Goal: Task Accomplishment & Management: Complete application form

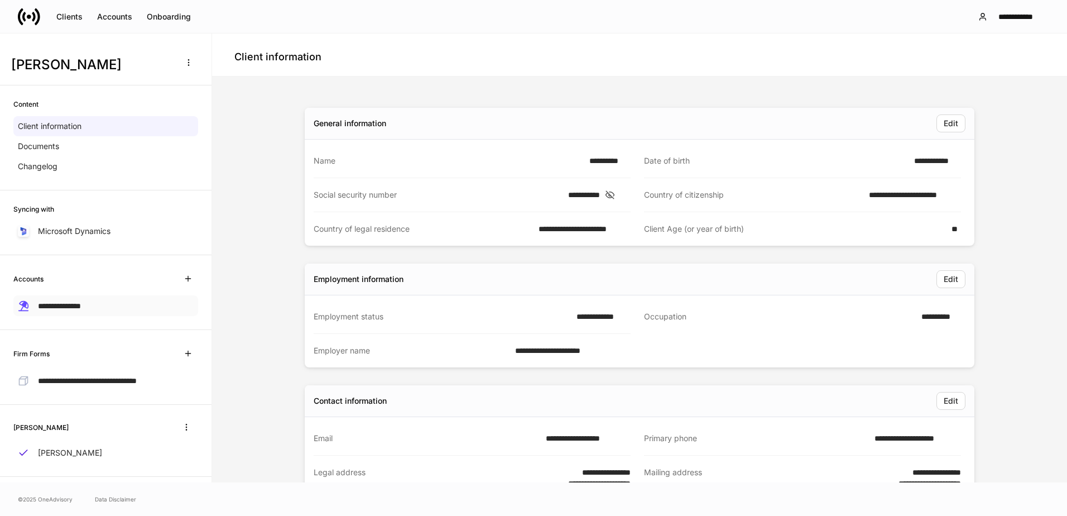
click at [65, 307] on span "**********" at bounding box center [59, 306] width 43 height 8
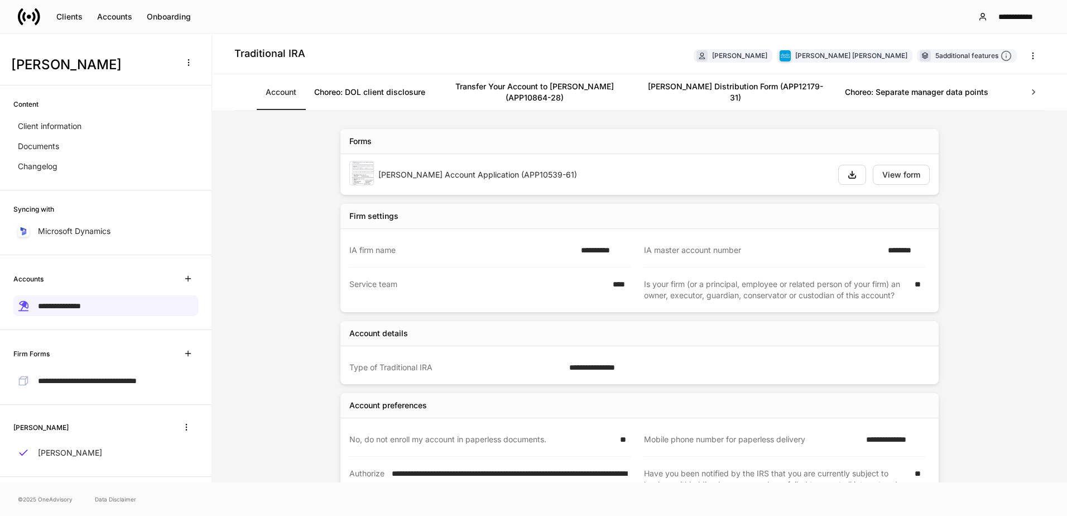
click at [701, 91] on icon at bounding box center [1033, 92] width 11 height 11
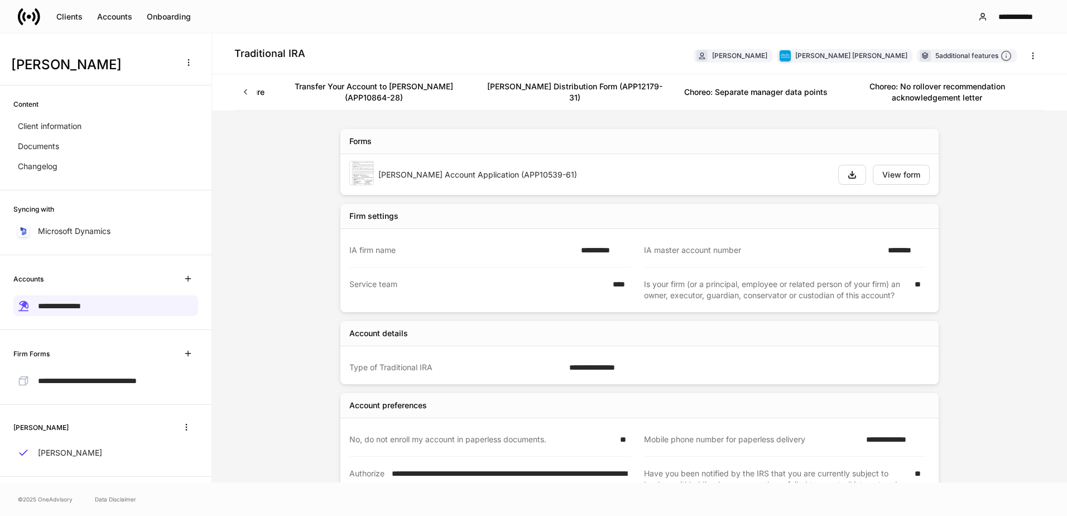
click at [242, 93] on icon at bounding box center [245, 92] width 11 height 11
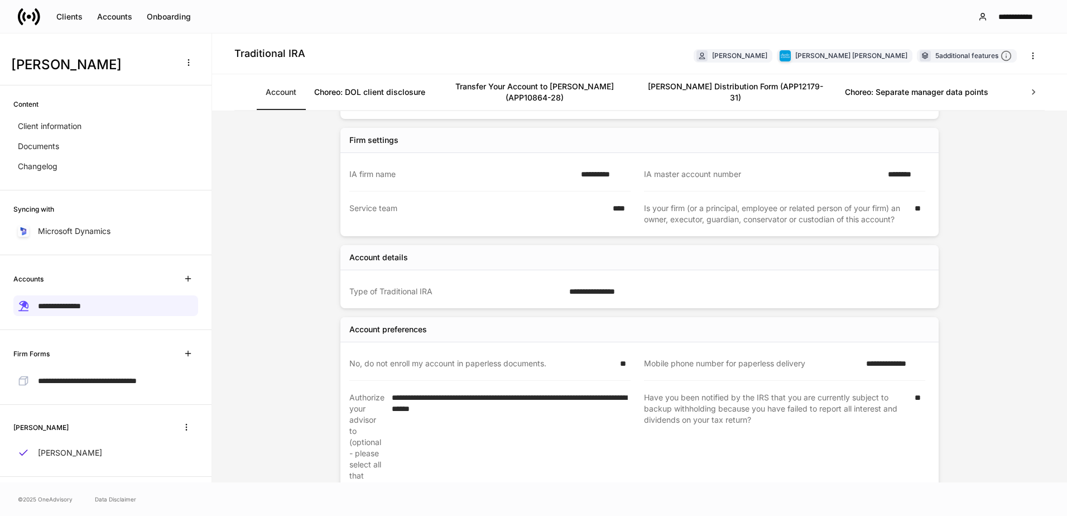
scroll to position [0, 0]
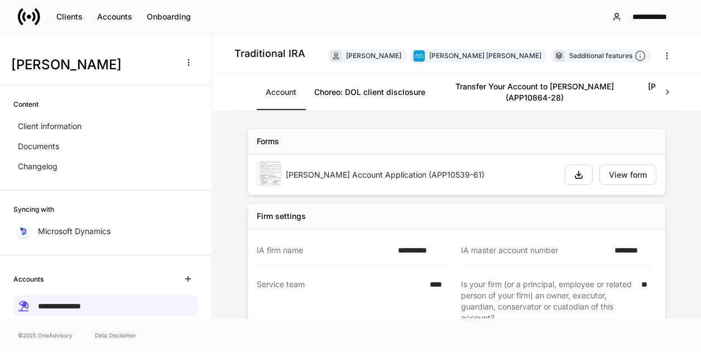
drag, startPoint x: 143, startPoint y: 146, endPoint x: 231, endPoint y: 98, distance: 100.2
click at [143, 146] on div "Documents" at bounding box center [105, 146] width 185 height 20
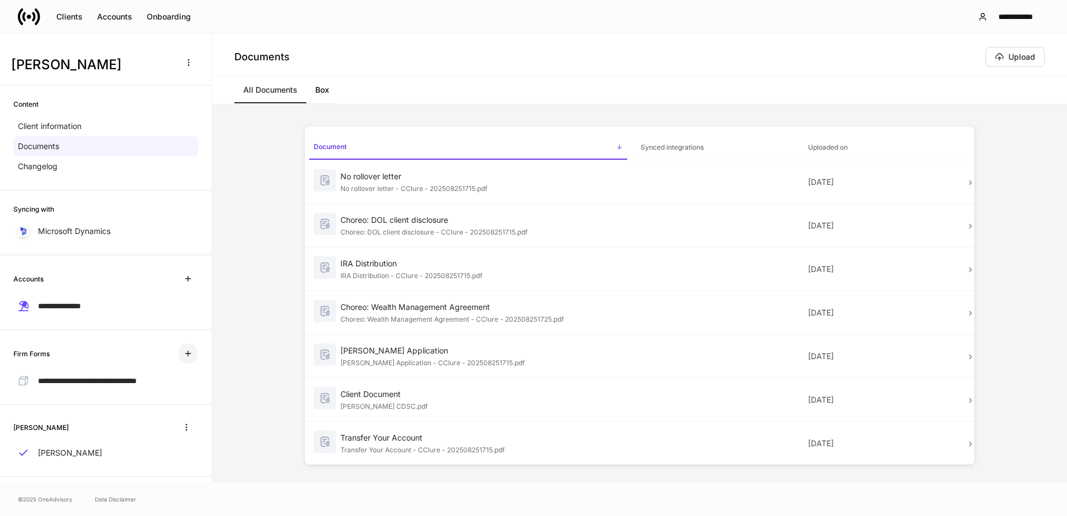
click at [184, 351] on icon "button" at bounding box center [188, 353] width 9 height 9
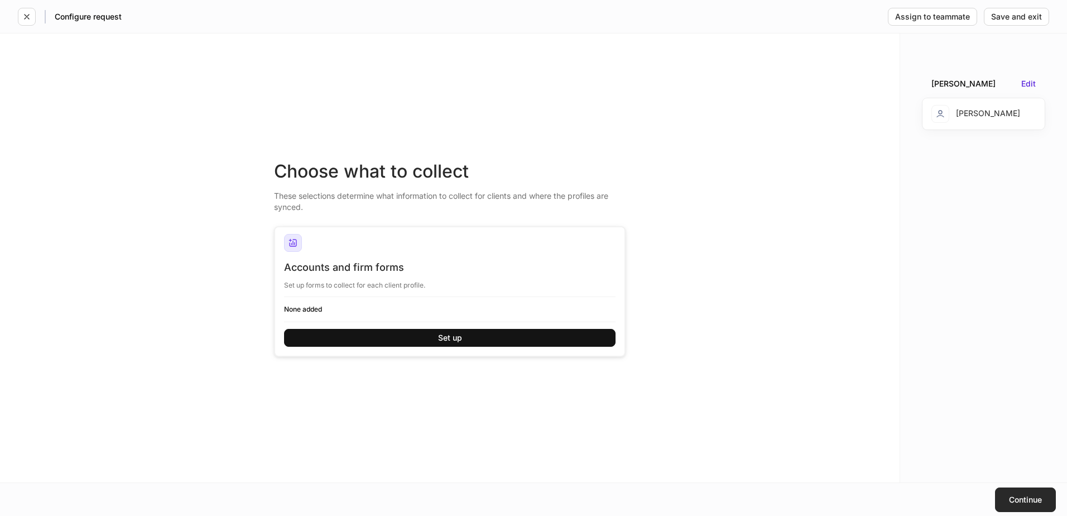
click at [701, 351] on div "Continue" at bounding box center [1025, 500] width 33 height 8
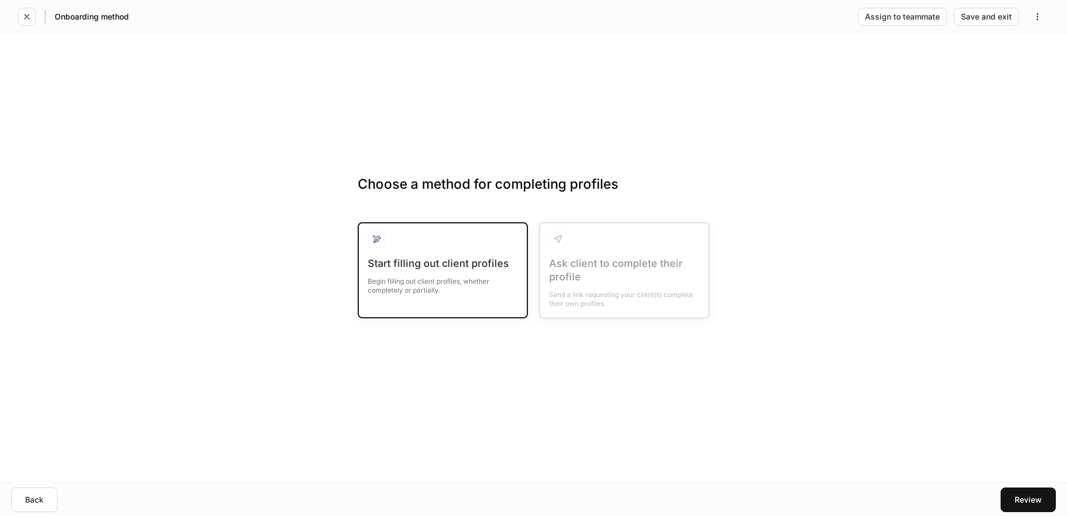
click at [463, 287] on div "Begin filling out client profiles, whether completely or partially." at bounding box center [443, 282] width 150 height 25
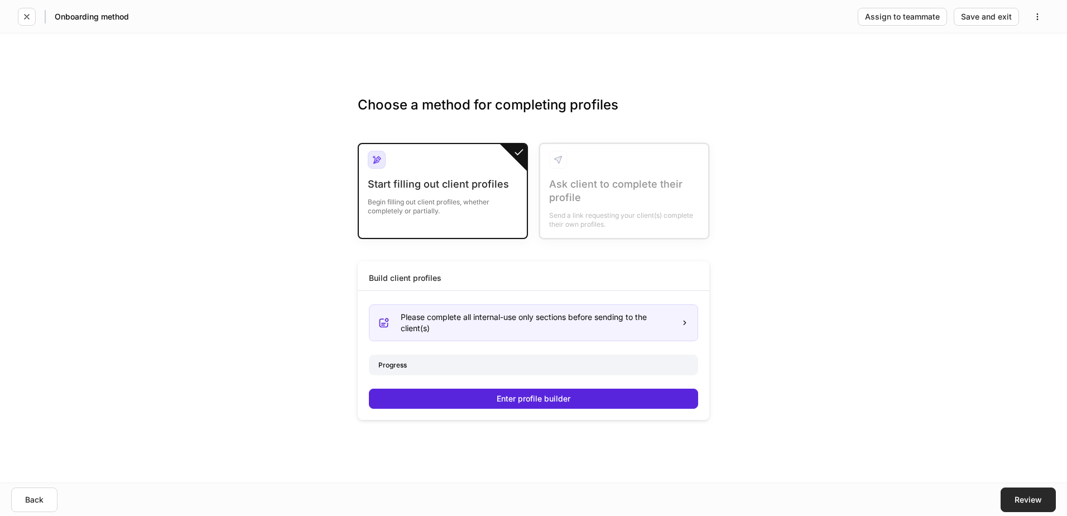
click at [701, 351] on div "Review" at bounding box center [1028, 500] width 27 height 8
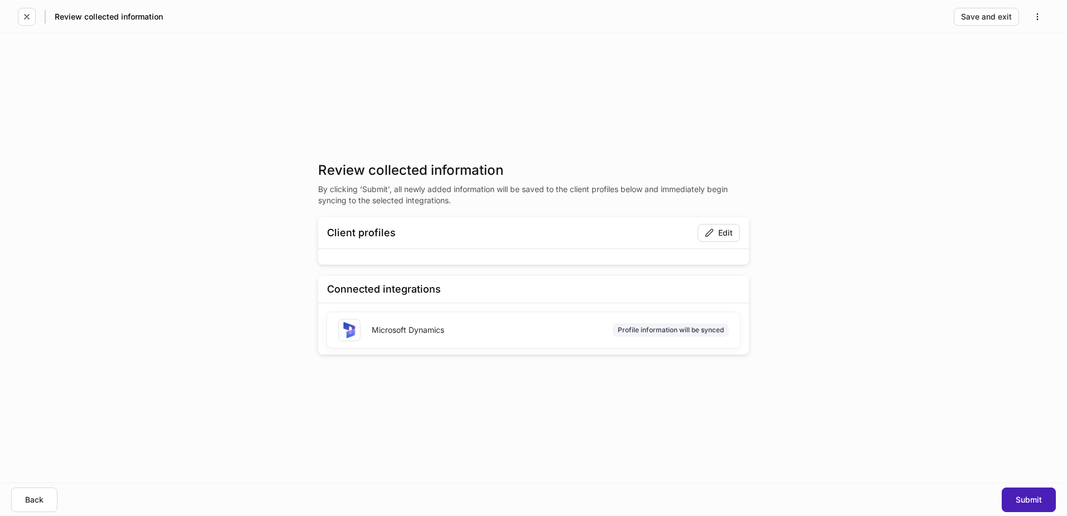
click at [701, 351] on div "Submit" at bounding box center [1029, 500] width 26 height 8
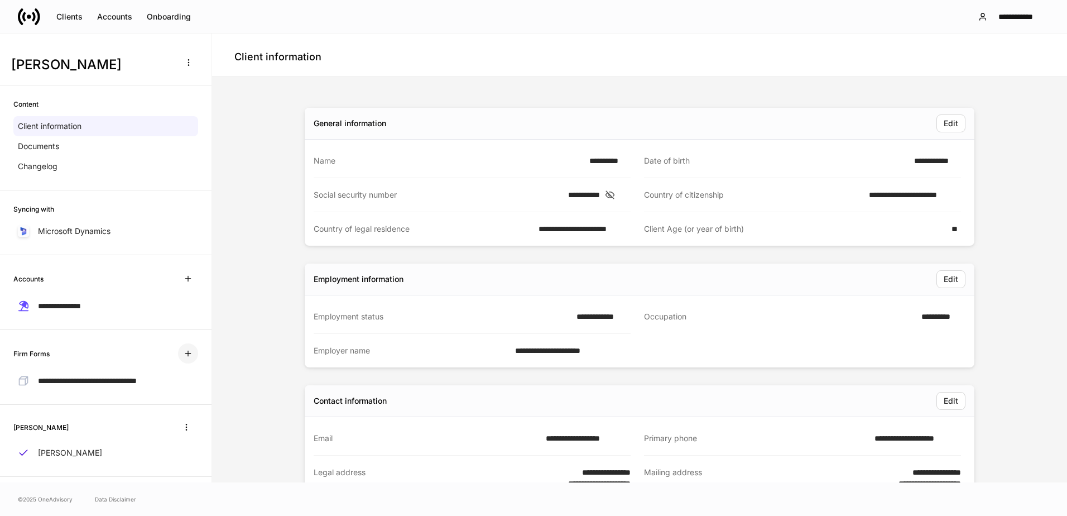
click at [184, 351] on icon "button" at bounding box center [188, 353] width 9 height 9
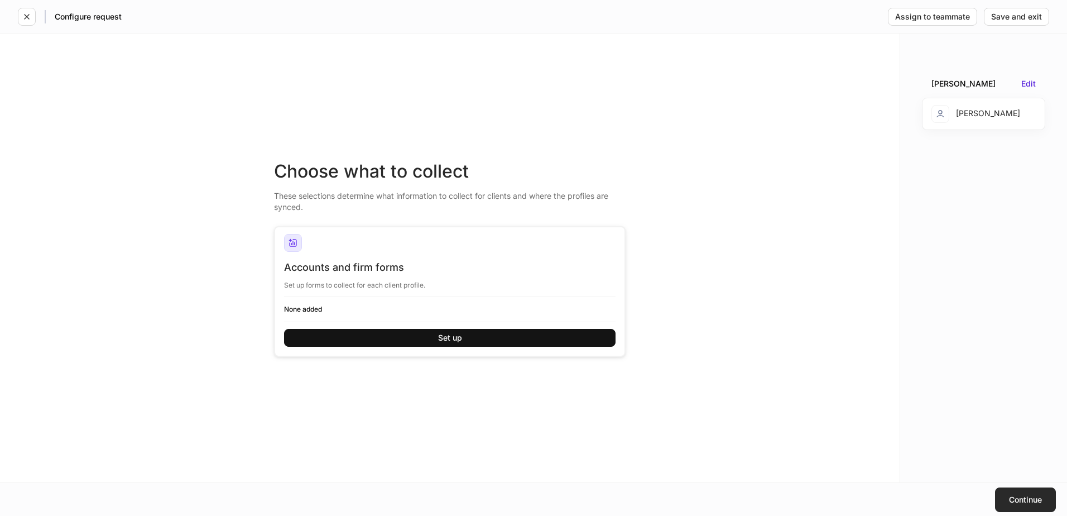
click at [701, 351] on div "Continue" at bounding box center [1025, 500] width 33 height 8
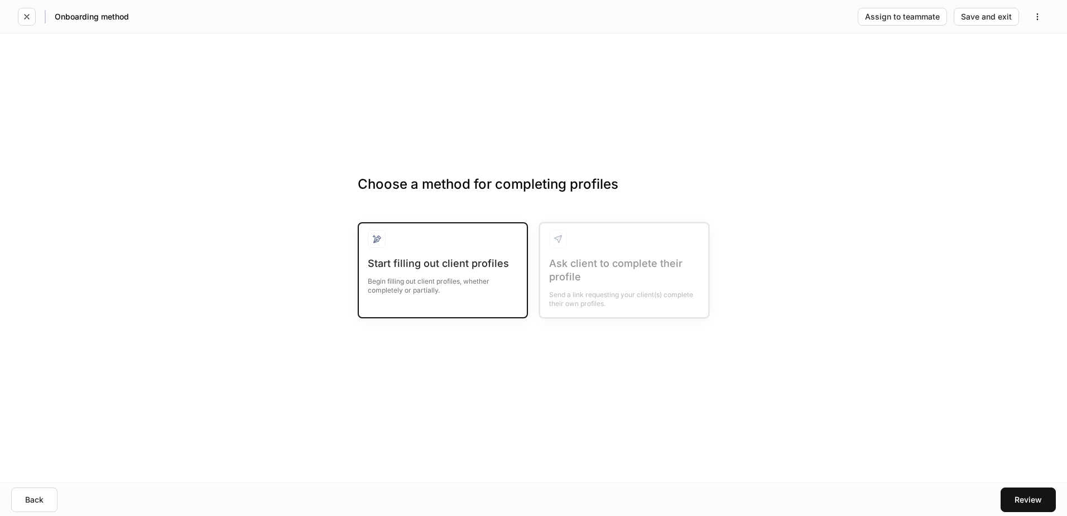
click at [378, 292] on div "Begin filling out client profiles, whether completely or partially." at bounding box center [443, 282] width 150 height 25
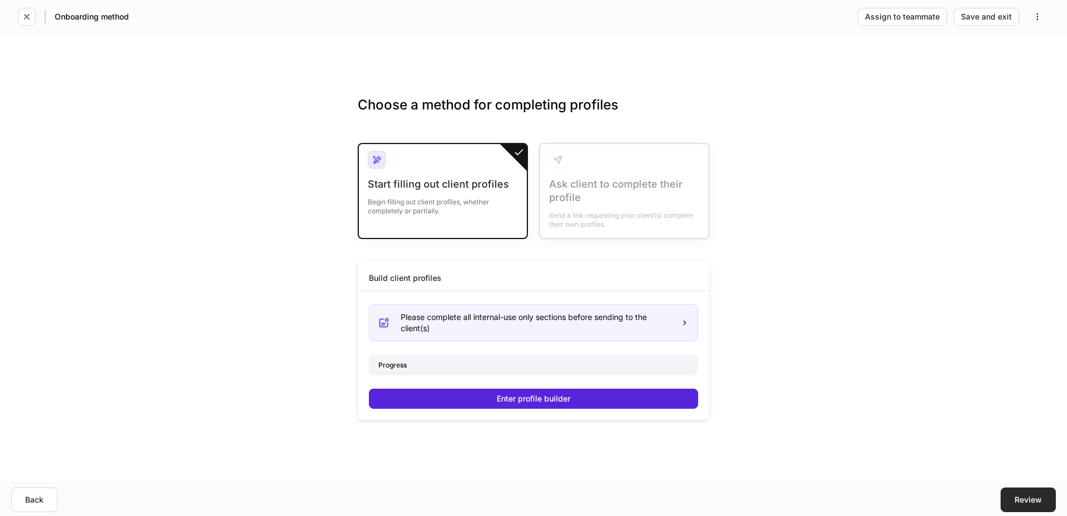
click at [701, 351] on button "Review" at bounding box center [1028, 499] width 55 height 25
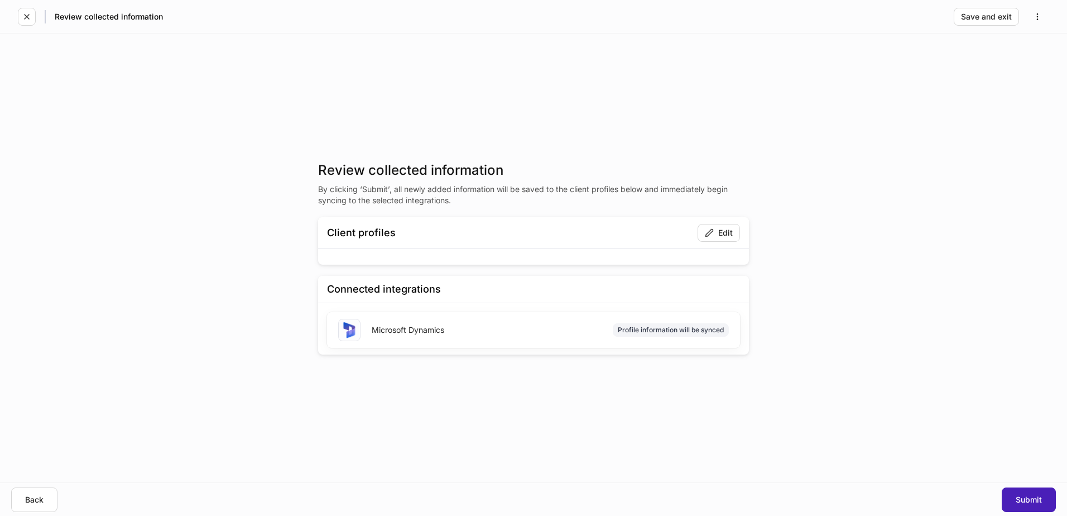
click at [701, 351] on div "Submit" at bounding box center [1029, 500] width 26 height 8
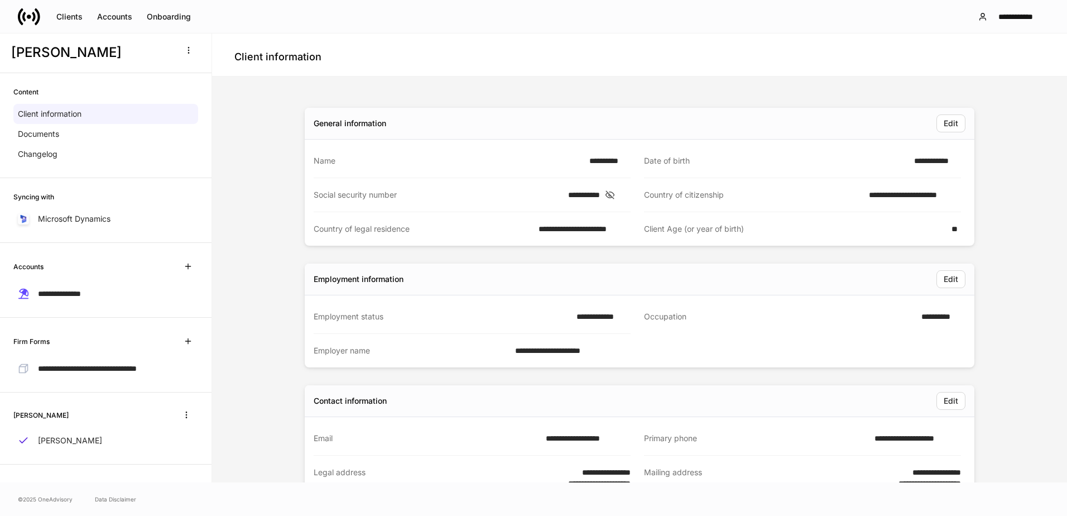
scroll to position [22, 0]
click at [178, 331] on button "button" at bounding box center [188, 341] width 20 height 20
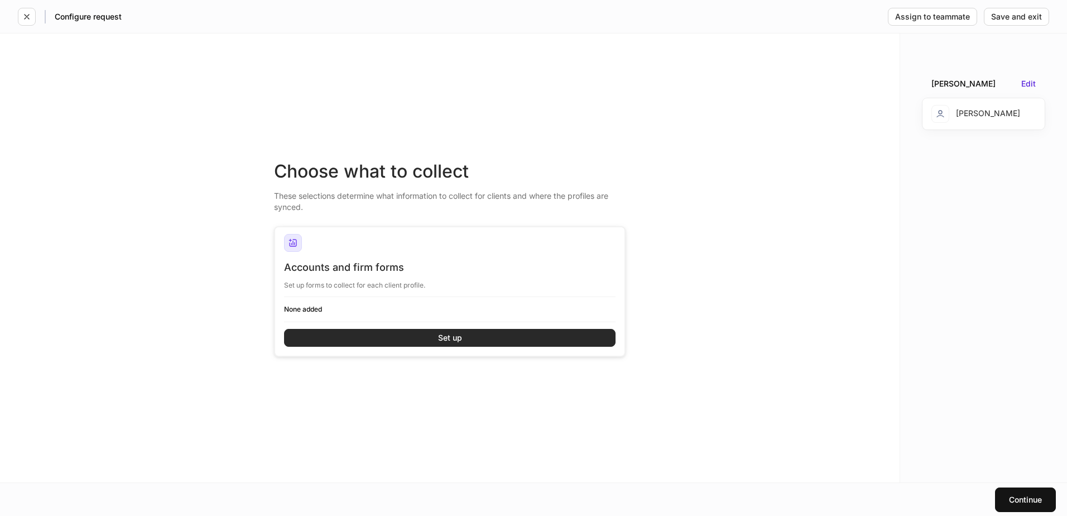
click at [319, 332] on button "Set up" at bounding box center [450, 338] width 332 height 18
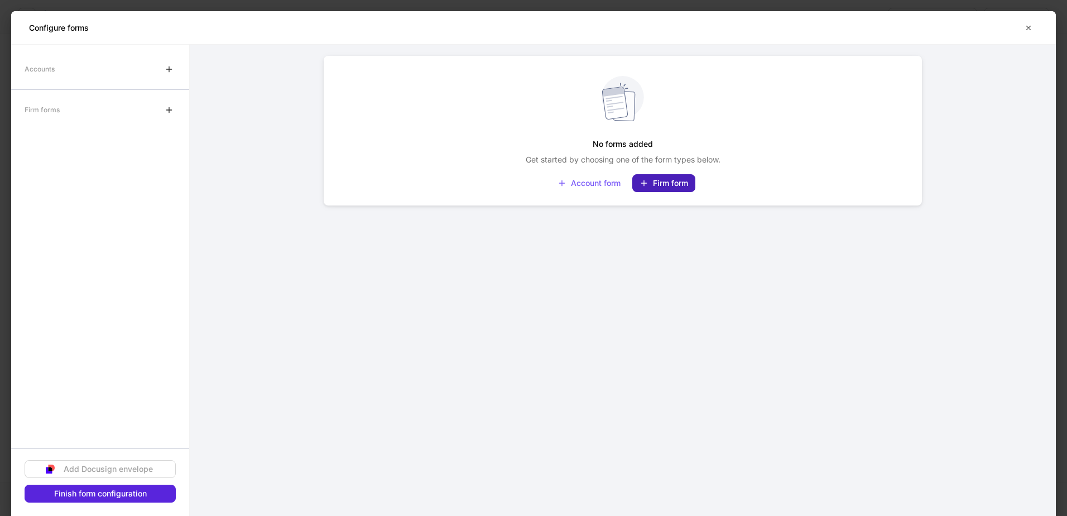
click at [663, 180] on div "Firm form" at bounding box center [664, 183] width 49 height 9
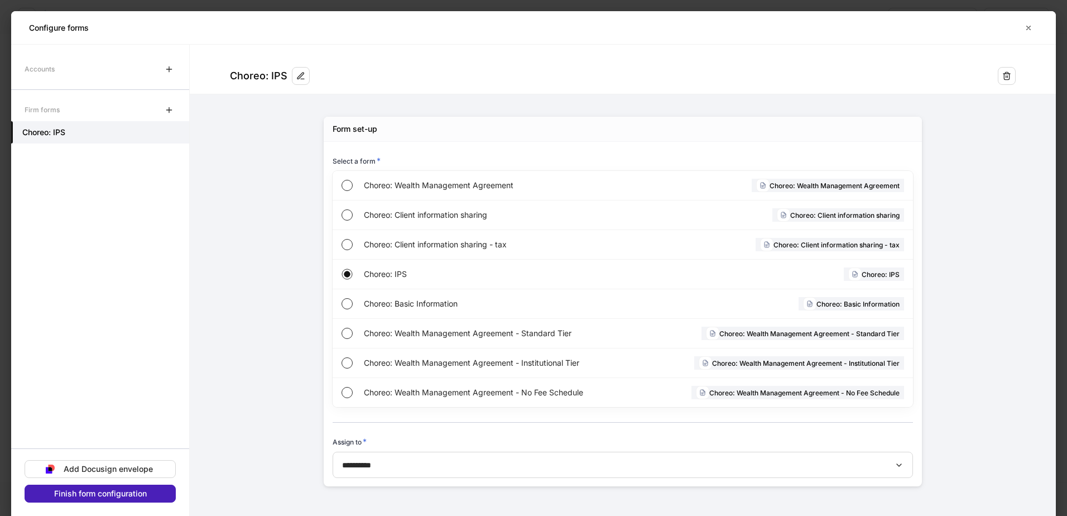
click at [142, 351] on div "Finish form configuration" at bounding box center [100, 494] width 93 height 8
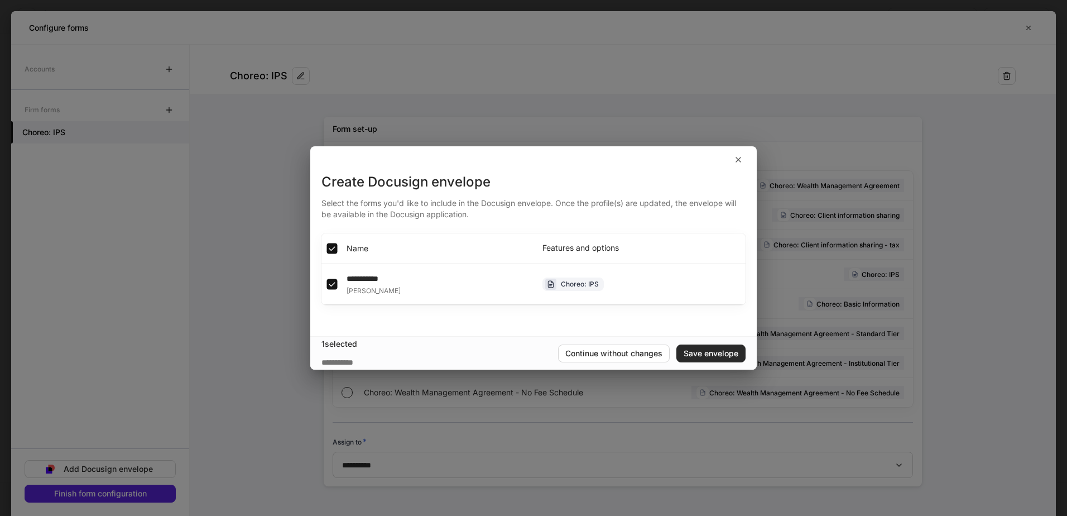
click at [685, 349] on div "Save envelope" at bounding box center [711, 353] width 55 height 8
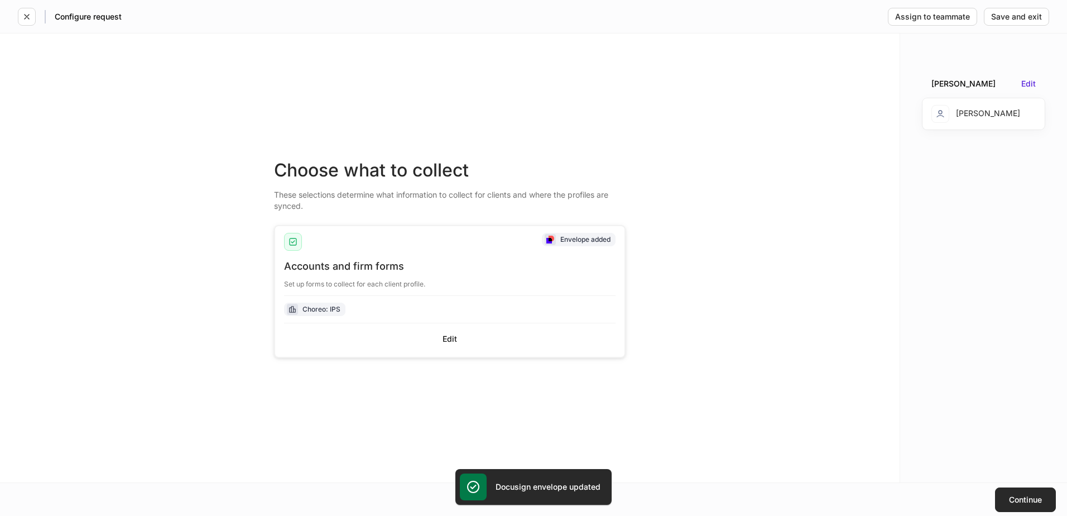
click at [701, 351] on button "Continue" at bounding box center [1025, 499] width 61 height 25
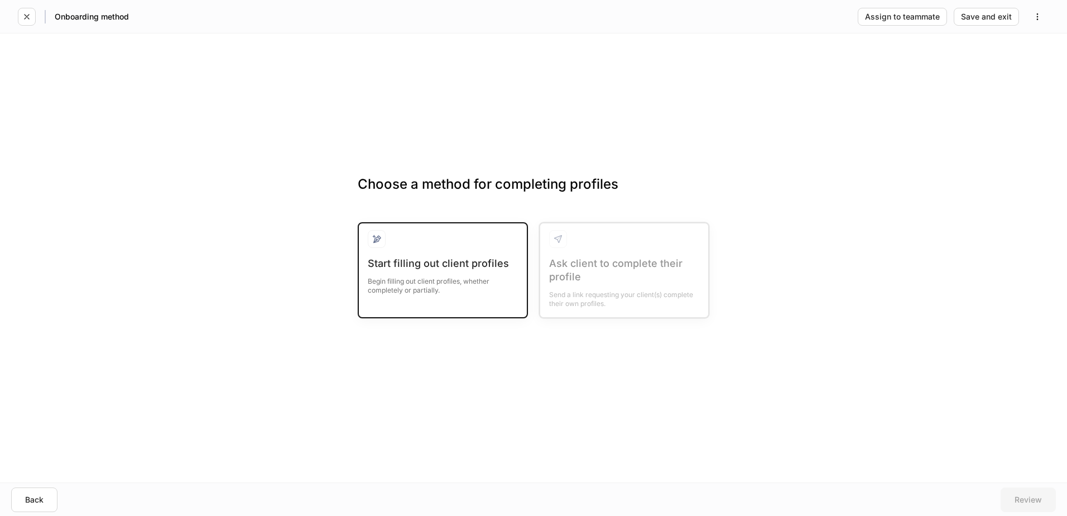
click at [417, 244] on div at bounding box center [443, 243] width 150 height 27
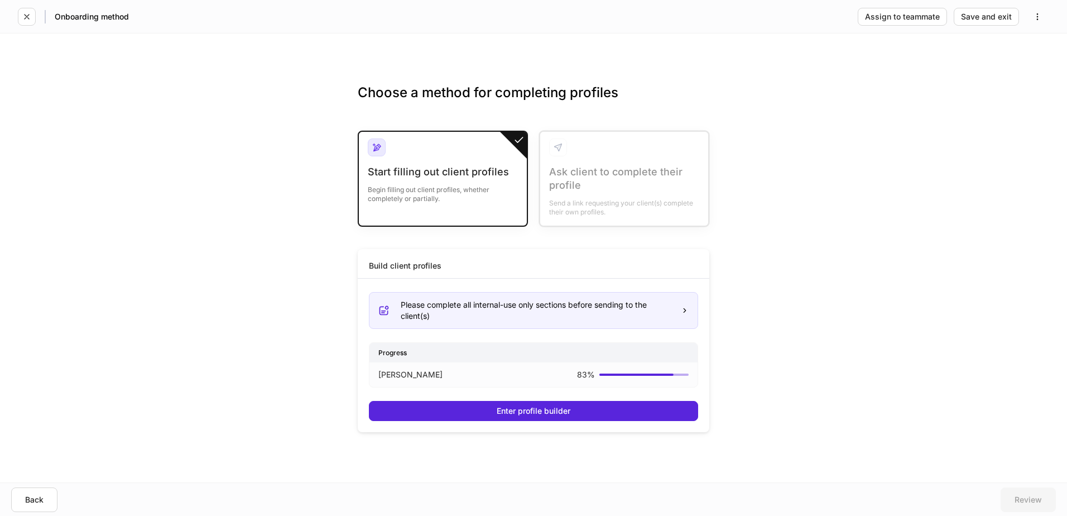
click at [390, 351] on p "[PERSON_NAME]" at bounding box center [410, 374] width 64 height 11
click at [453, 177] on div "Start filling out client profiles" at bounding box center [443, 171] width 150 height 13
click at [701, 351] on div "Choose a method for completing profiles Start filling out client profiles Begin…" at bounding box center [533, 257] width 1067 height 449
click at [481, 351] on div "[PERSON_NAME]" at bounding box center [443, 374] width 130 height 11
click at [499, 302] on div "Please complete all internal-use only sections before sending to the client(s)" at bounding box center [536, 310] width 271 height 22
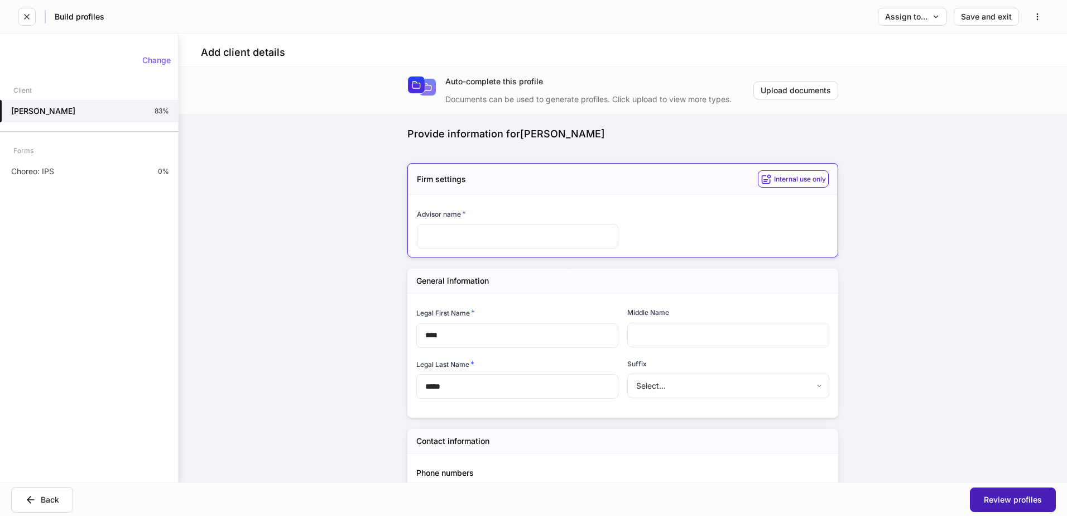
click at [701, 351] on div "Review profiles" at bounding box center [1013, 500] width 58 height 8
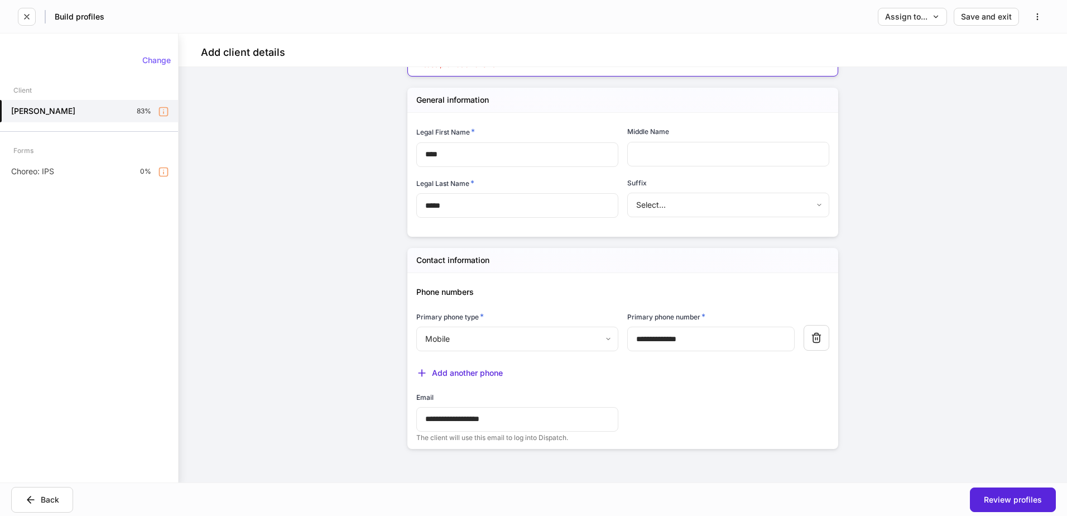
scroll to position [192, 0]
click at [701, 351] on div "Review profiles" at bounding box center [1013, 500] width 58 height 8
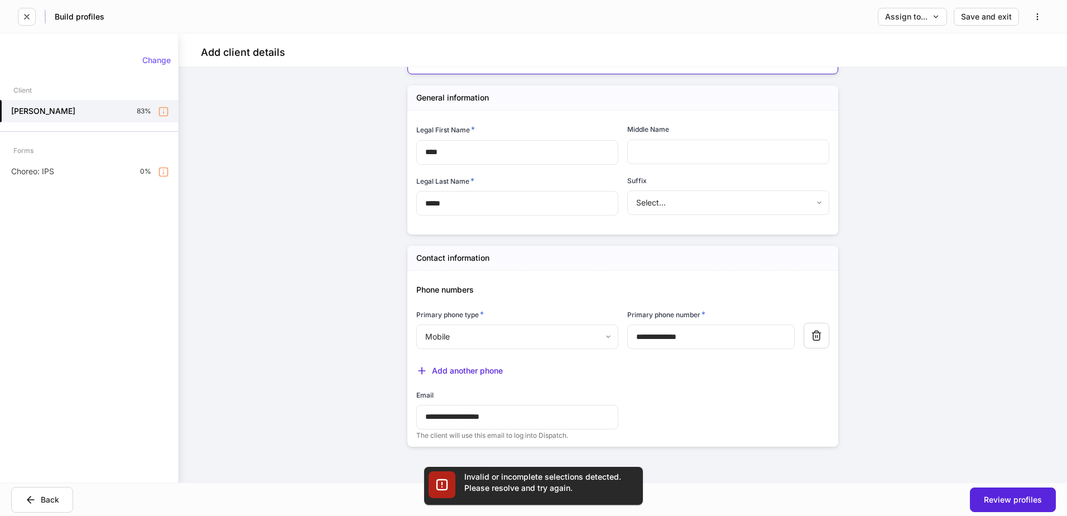
scroll to position [0, 0]
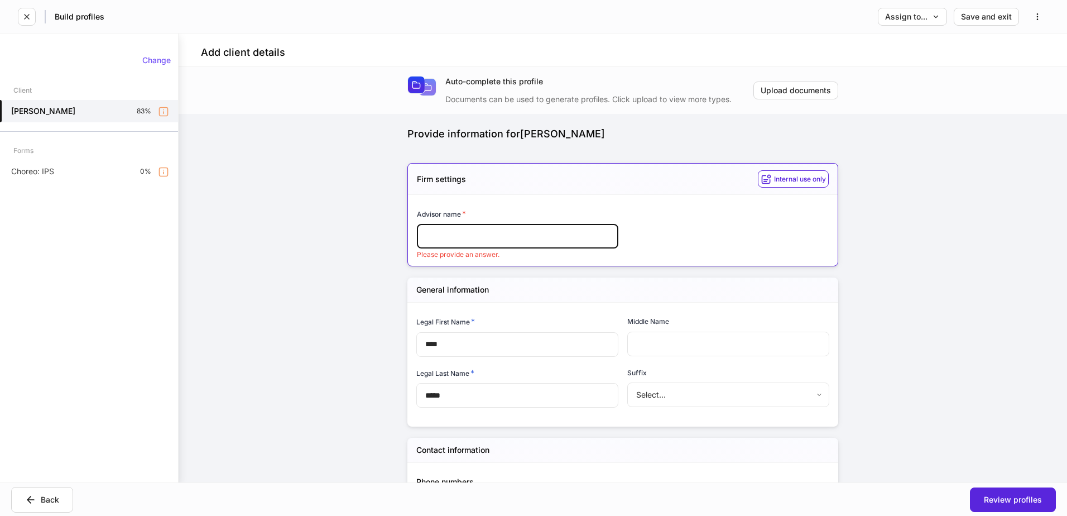
click at [538, 241] on input "text" at bounding box center [518, 236] width 202 height 25
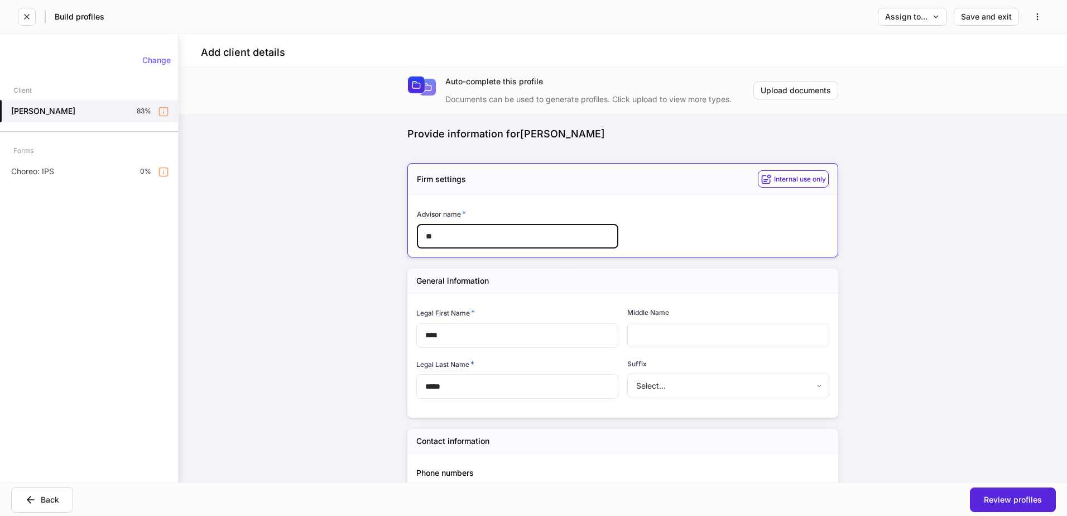
type input "*"
type input "**********"
click at [701, 351] on button "Review profiles" at bounding box center [1013, 499] width 86 height 25
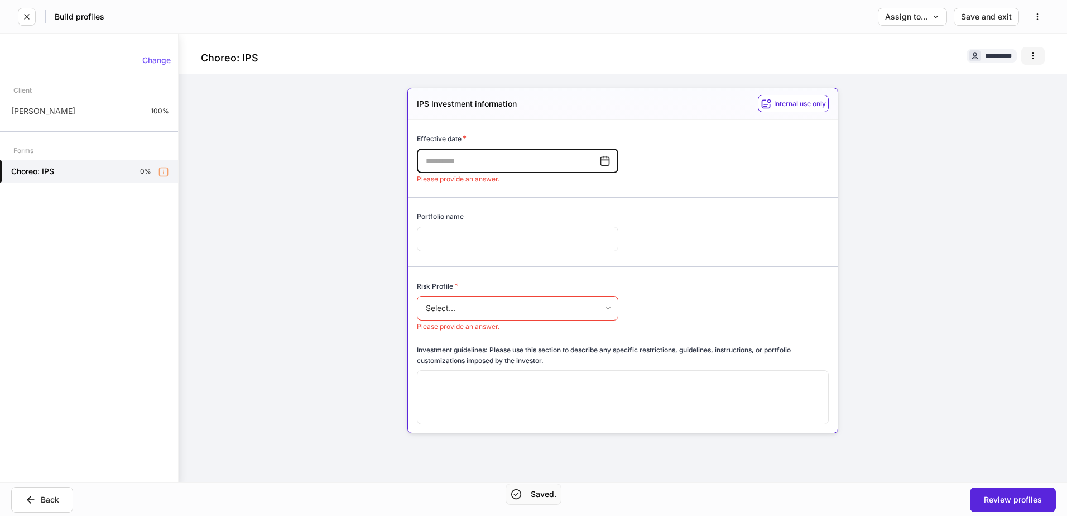
click at [701, 49] on button "button" at bounding box center [1033, 56] width 23 height 18
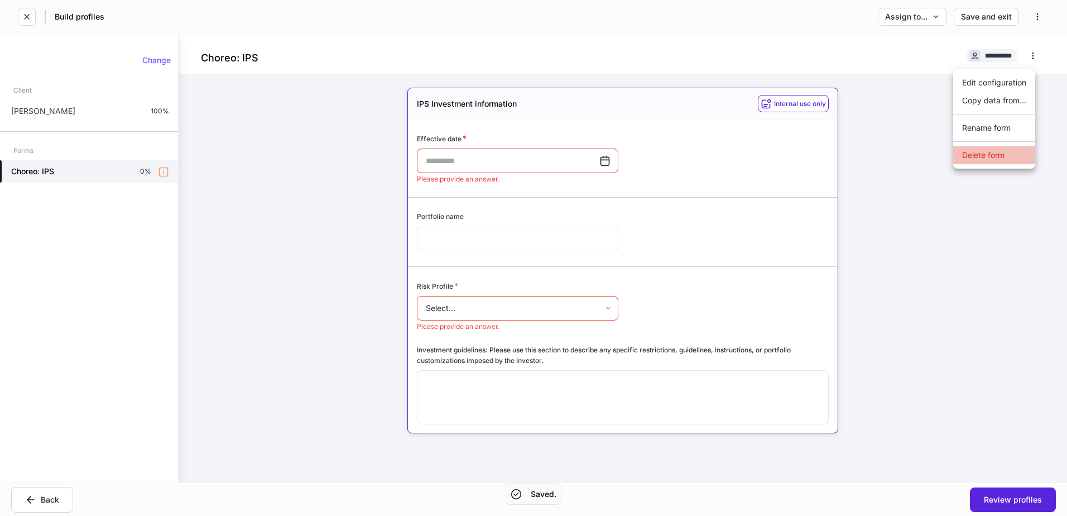
click at [701, 154] on li "Delete form" at bounding box center [994, 155] width 82 height 18
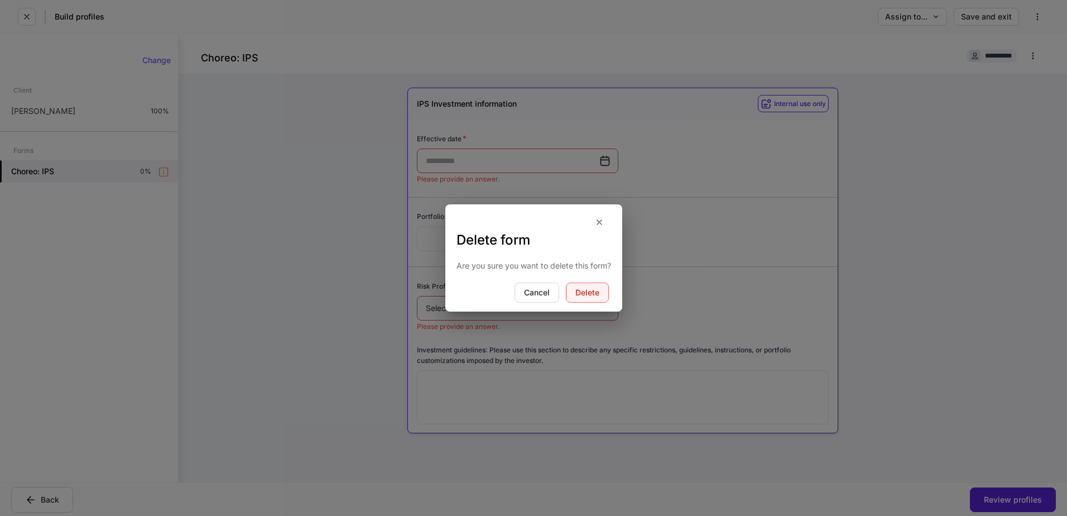
click at [583, 290] on div "Delete" at bounding box center [588, 293] width 24 height 8
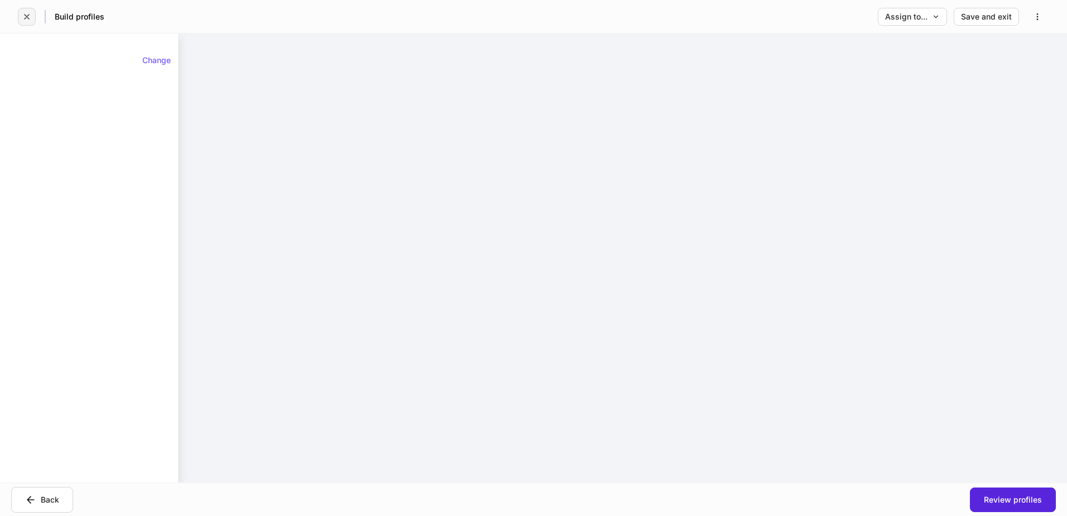
click at [31, 19] on button "button" at bounding box center [27, 17] width 18 height 18
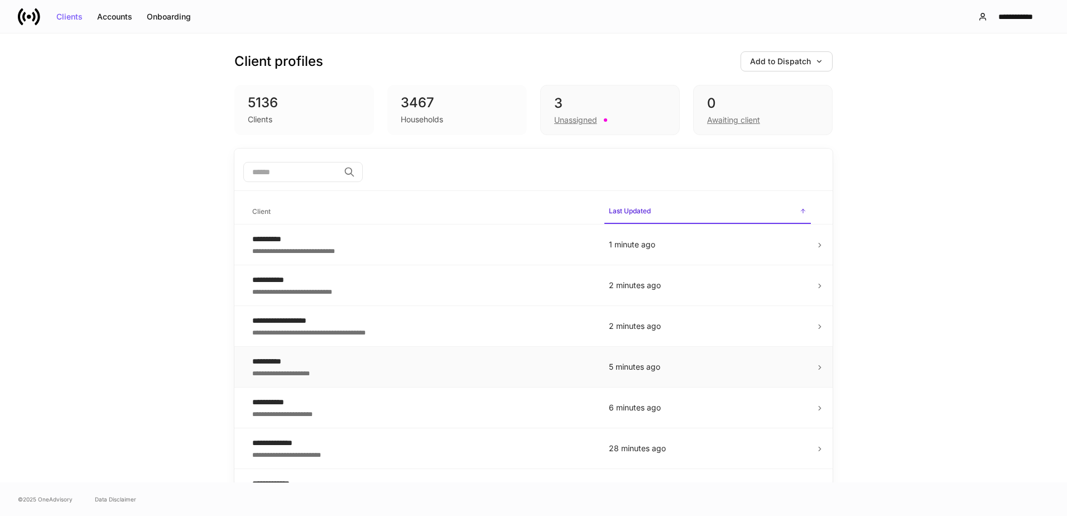
click at [276, 351] on div "**********" at bounding box center [421, 361] width 339 height 11
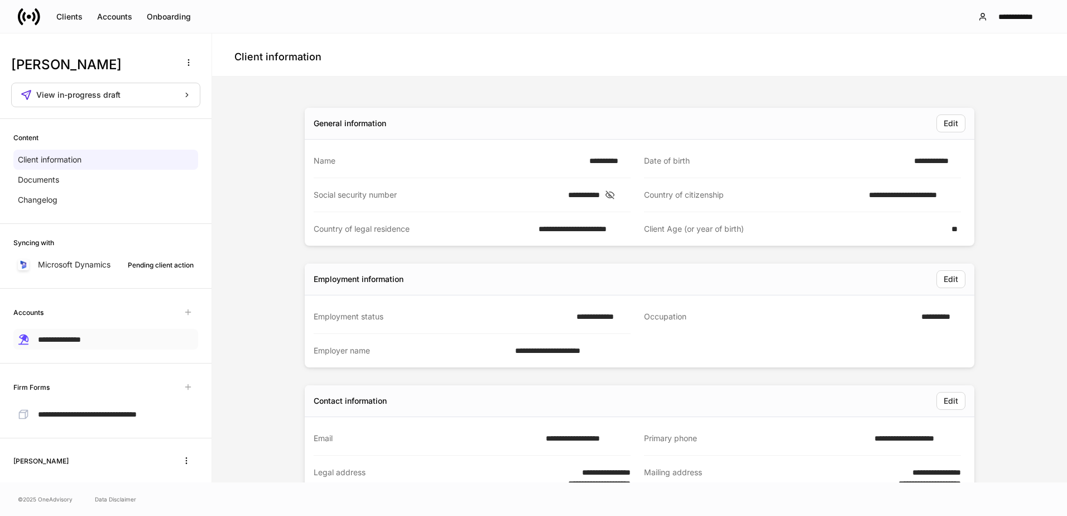
click at [76, 338] on span "**********" at bounding box center [59, 340] width 43 height 8
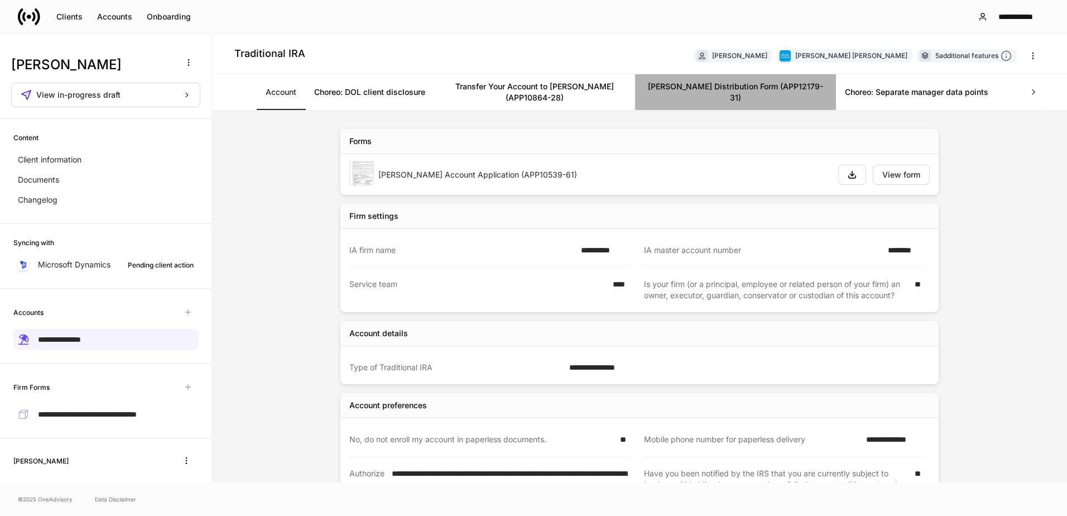
click at [701, 88] on link "[PERSON_NAME] Distribution Form (APP12179-31)" at bounding box center [735, 92] width 201 height 36
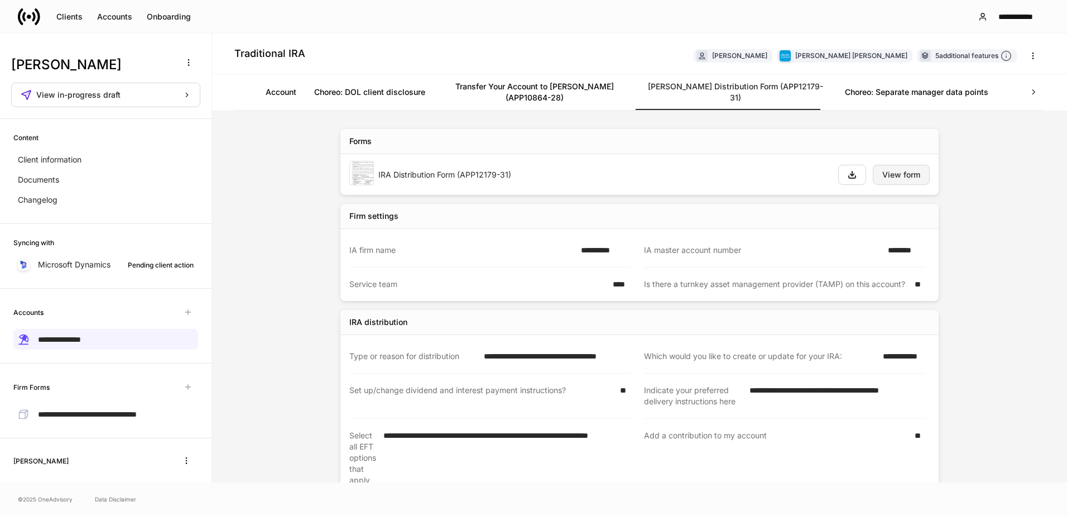
click at [701, 167] on button "View form" at bounding box center [901, 175] width 57 height 20
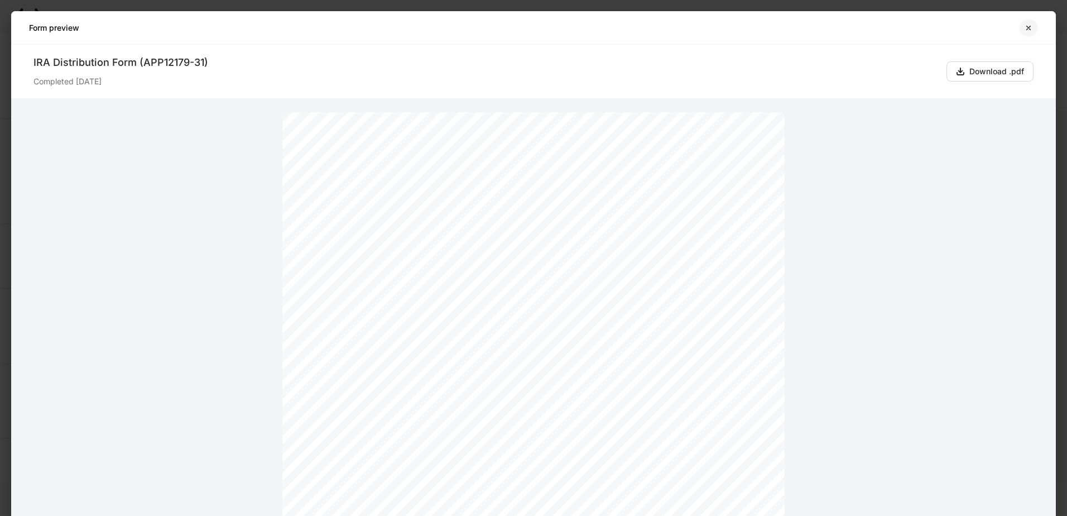
click at [701, 27] on icon "button" at bounding box center [1028, 27] width 9 height 9
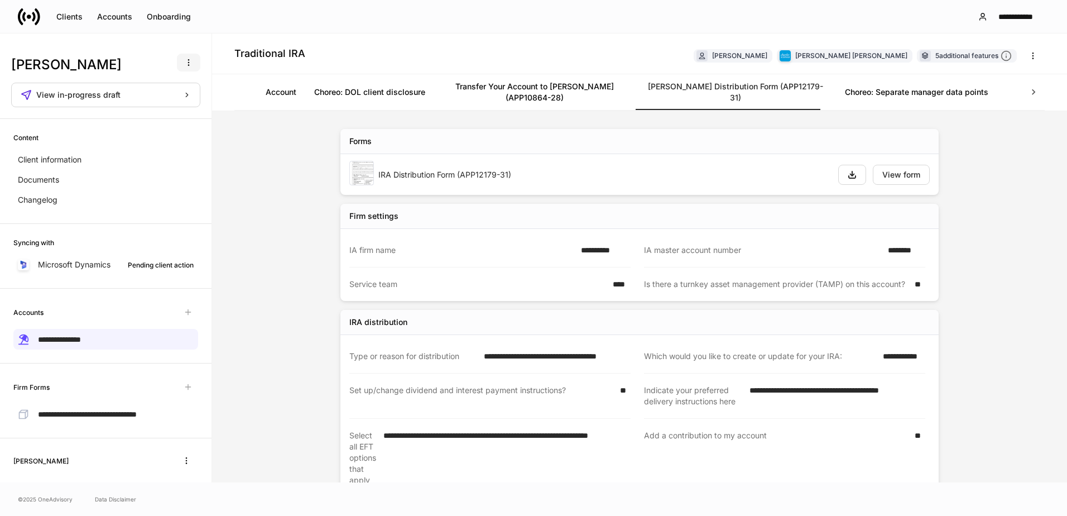
click at [184, 63] on icon "button" at bounding box center [188, 62] width 9 height 9
click at [244, 148] on div at bounding box center [533, 258] width 1067 height 516
click at [175, 93] on div "View in-progress draft" at bounding box center [113, 95] width 155 height 8
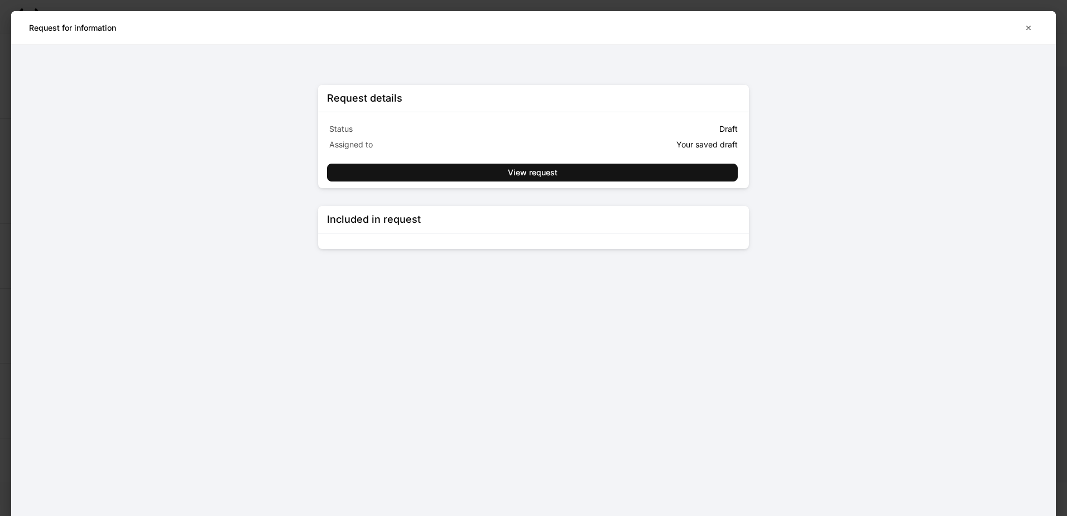
click at [301, 300] on div "Request details Status Draft Assigned to Your saved draft View request Included…" at bounding box center [533, 280] width 502 height 471
click at [701, 25] on button "button" at bounding box center [1028, 28] width 19 height 18
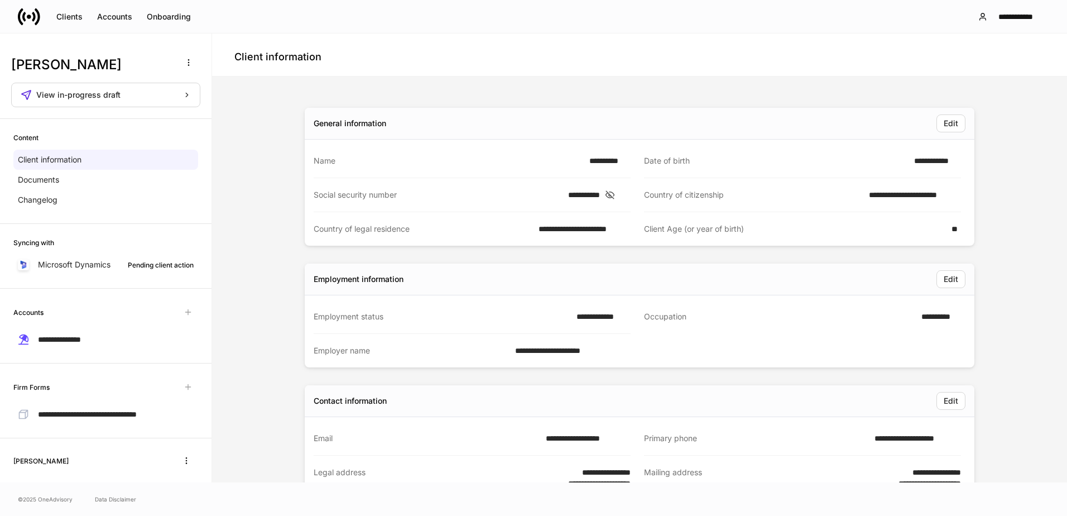
drag, startPoint x: 94, startPoint y: 340, endPoint x: 236, endPoint y: 317, distance: 143.7
click at [236, 317] on div "**********" at bounding box center [640, 410] width 846 height 659
click at [62, 338] on span "**********" at bounding box center [59, 340] width 43 height 8
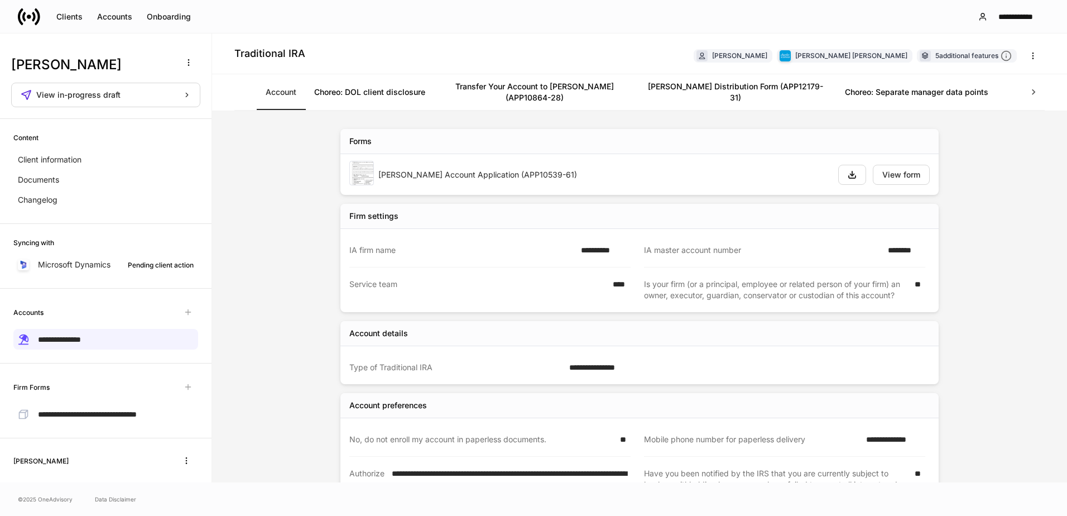
click at [236, 275] on div "**********" at bounding box center [639, 296] width 855 height 371
click at [68, 11] on button "Clients" at bounding box center [69, 17] width 41 height 18
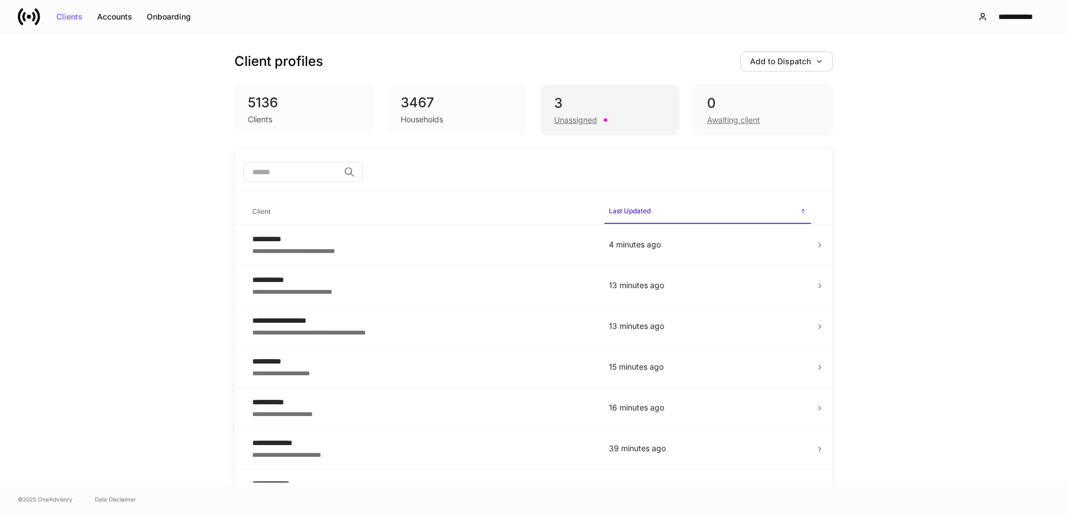
click at [564, 118] on div "Unassigned" at bounding box center [575, 119] width 43 height 11
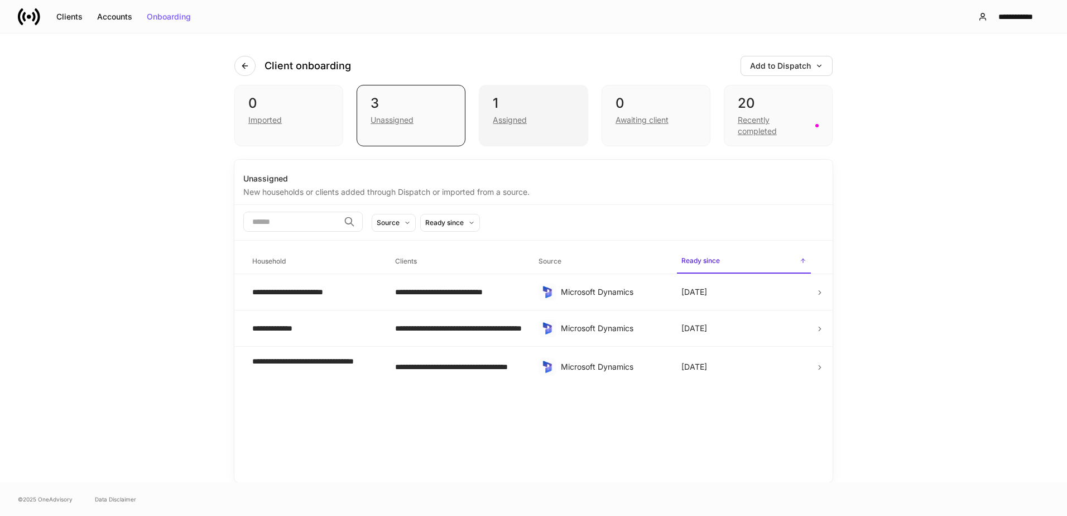
click at [506, 117] on div "Assigned" at bounding box center [510, 119] width 34 height 11
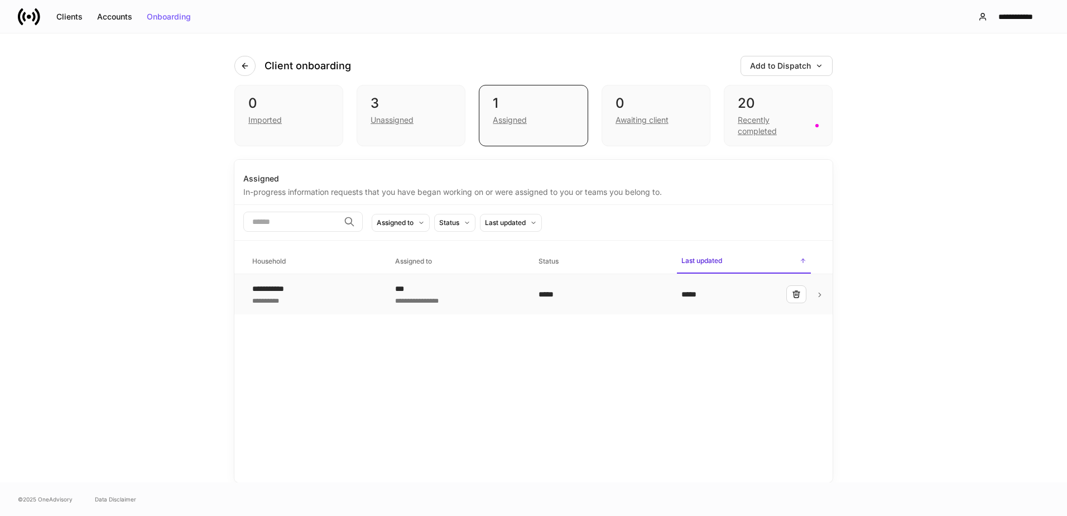
click at [281, 288] on div "**********" at bounding box center [274, 288] width 44 height 11
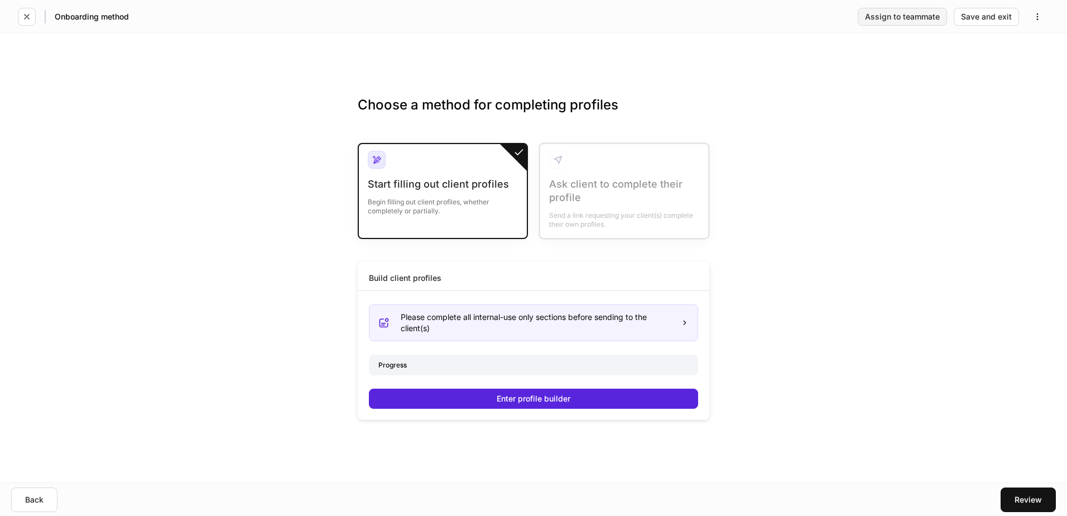
click at [701, 20] on div "Assign to teammate" at bounding box center [902, 17] width 75 height 8
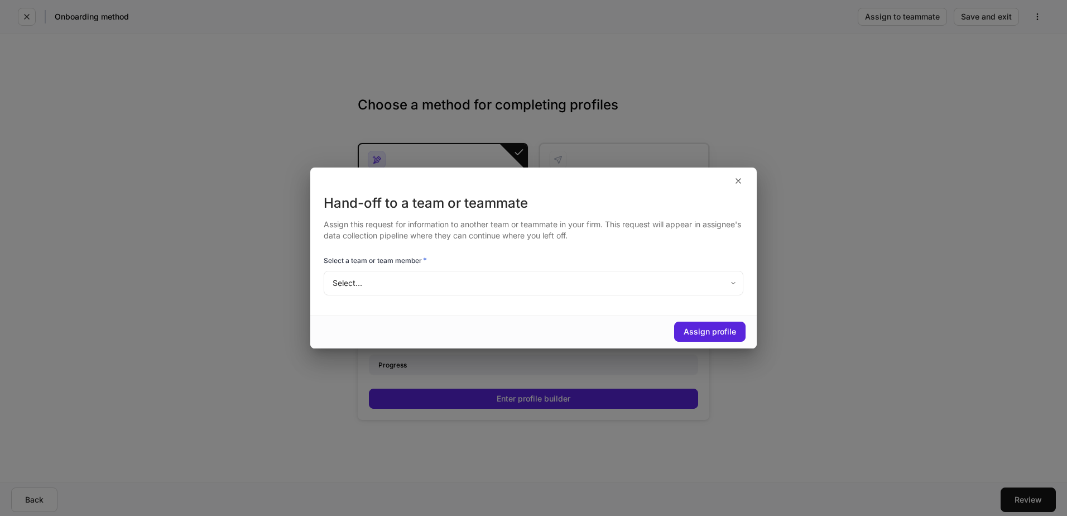
click at [376, 281] on body "Onboarding method Assign to teammate Save and exit Choose a method for completi…" at bounding box center [533, 258] width 1067 height 516
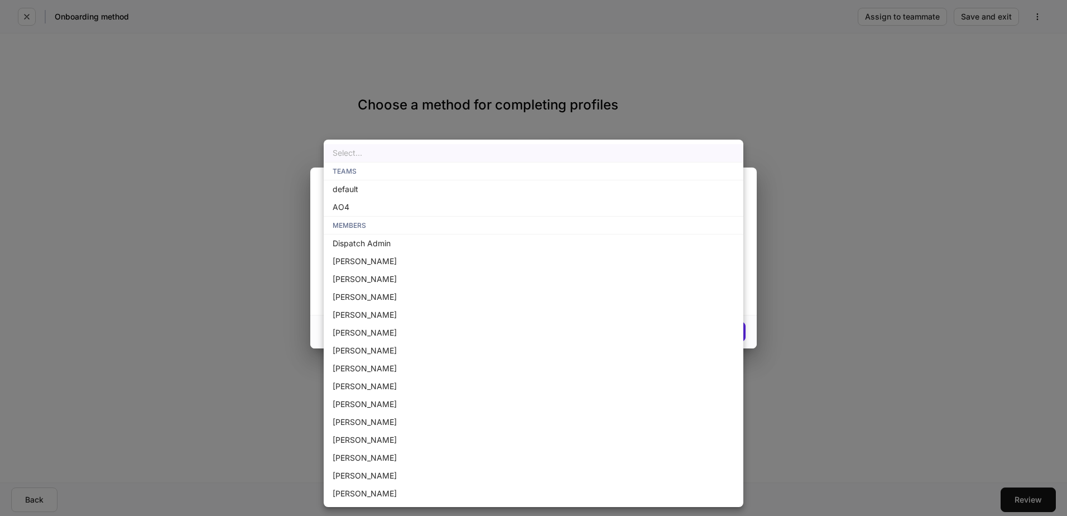
click at [376, 351] on li "[PERSON_NAME]" at bounding box center [534, 494] width 420 height 18
type input "**********"
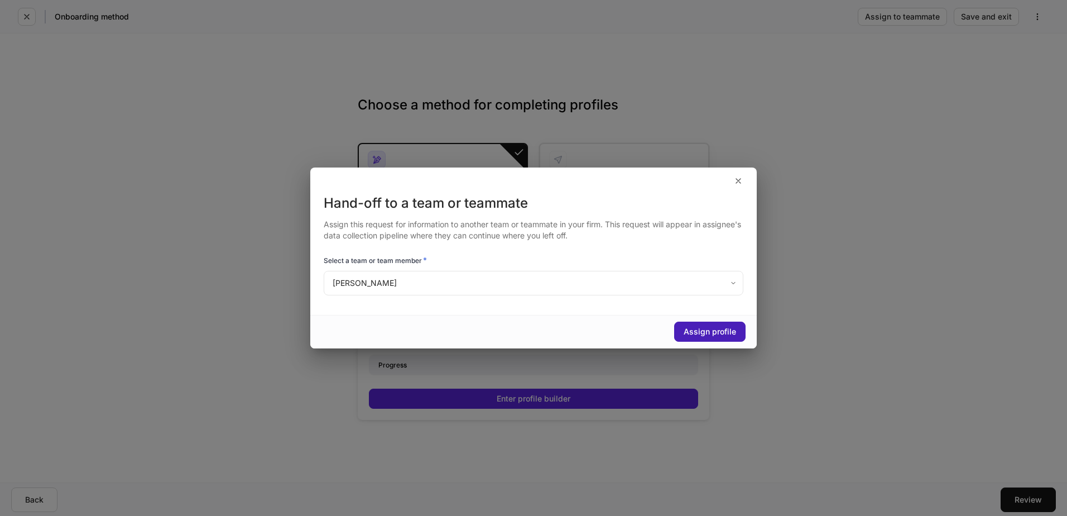
click at [701, 329] on div "Assign profile" at bounding box center [710, 332] width 52 height 8
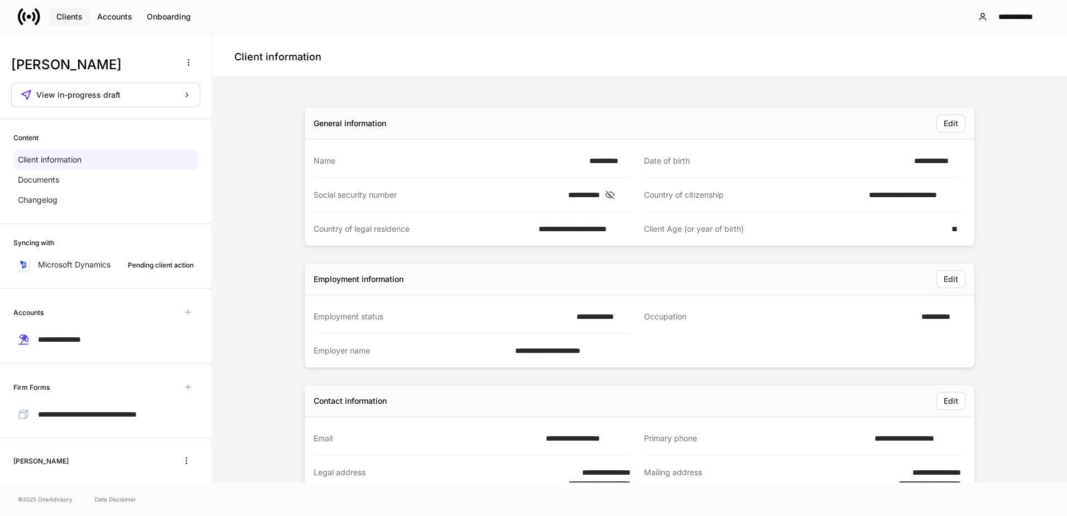
click at [71, 20] on div "Clients" at bounding box center [69, 17] width 26 height 8
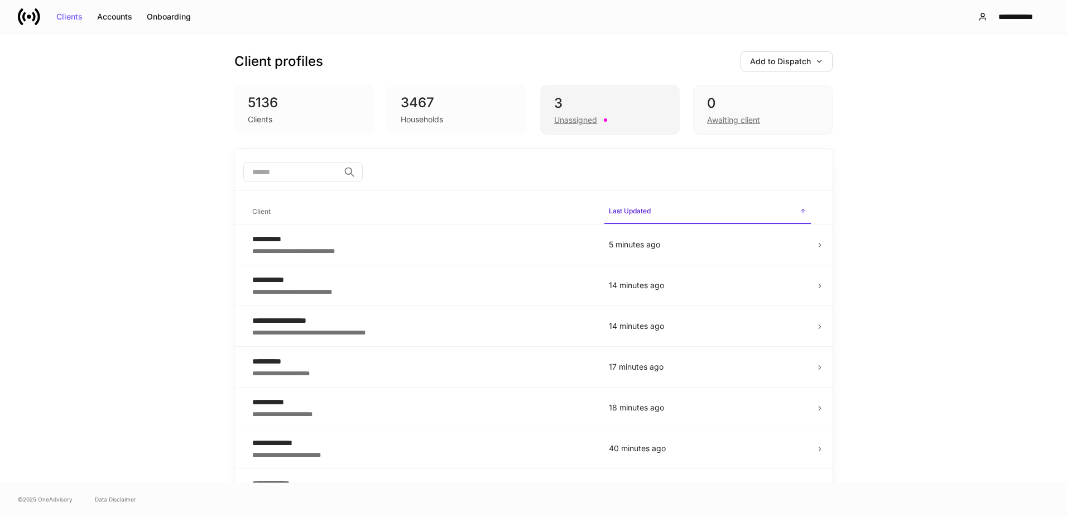
click at [560, 114] on div "Unassigned" at bounding box center [610, 118] width 112 height 13
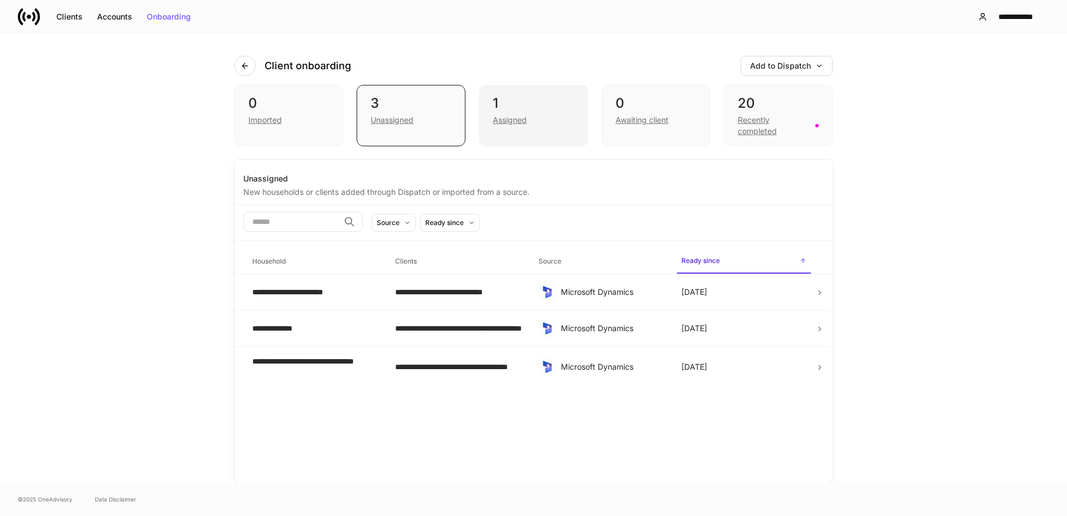
click at [511, 117] on div "Assigned" at bounding box center [510, 119] width 34 height 11
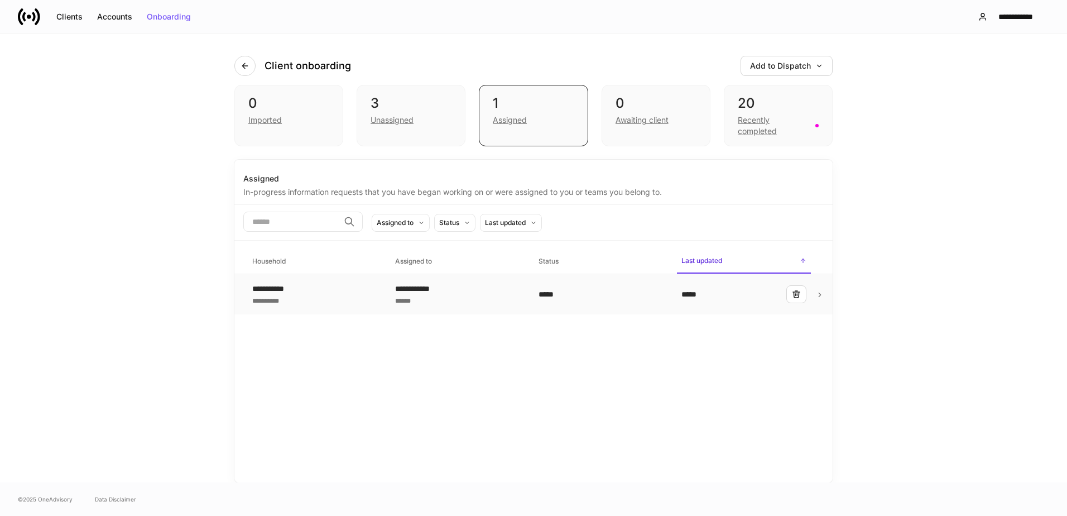
click at [291, 287] on div "**********" at bounding box center [274, 288] width 44 height 11
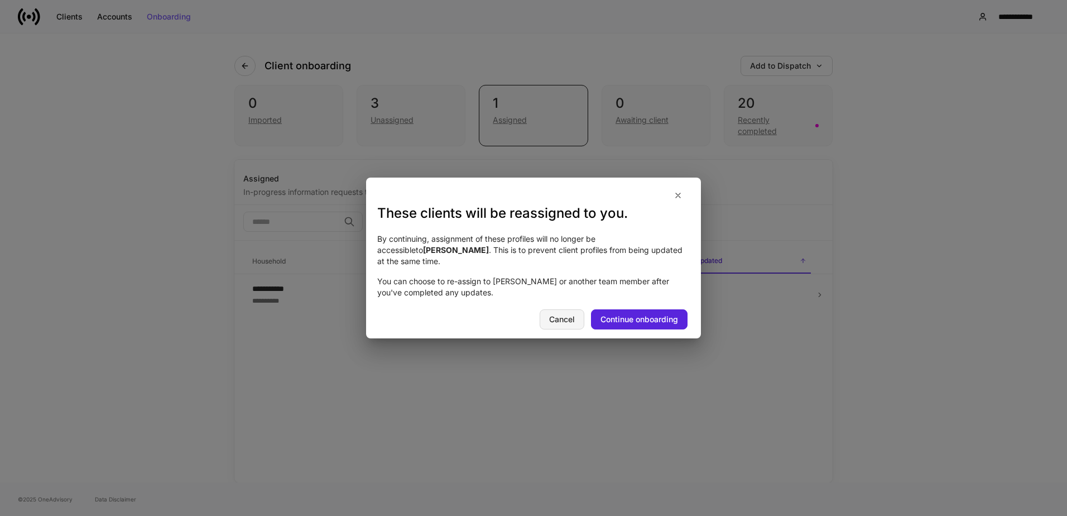
click at [559, 315] on div "Cancel" at bounding box center [562, 319] width 26 height 8
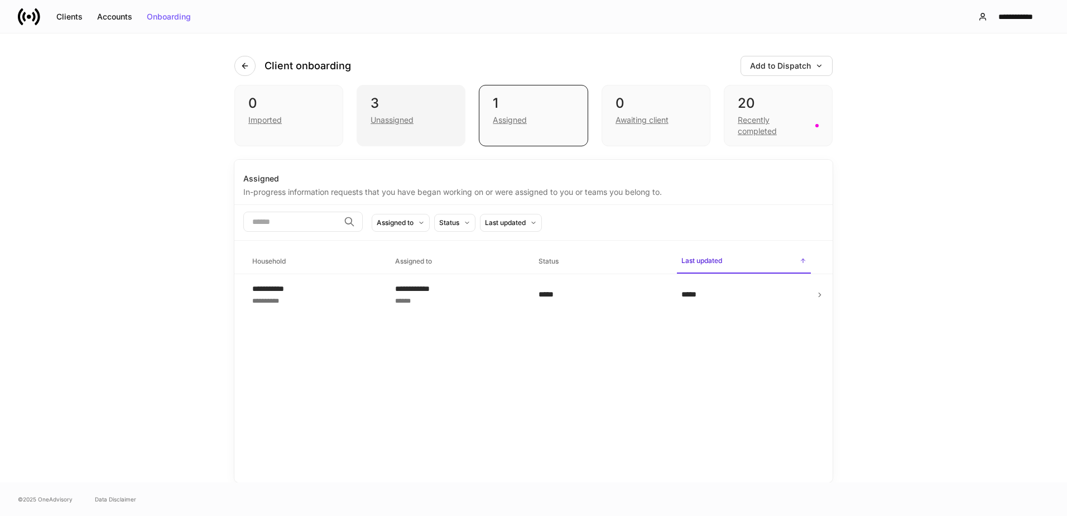
click at [376, 118] on div "Unassigned" at bounding box center [392, 119] width 43 height 11
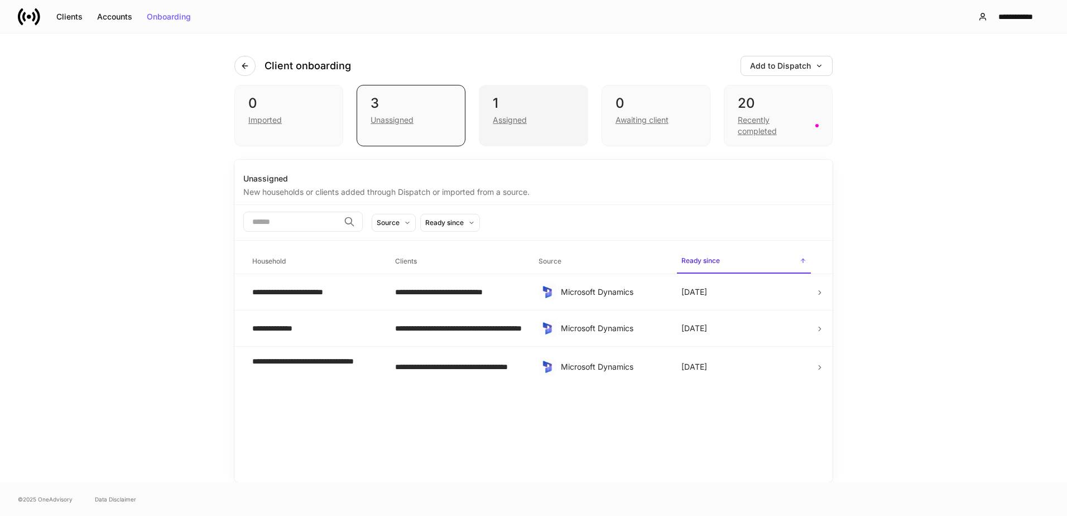
click at [499, 120] on div "Assigned" at bounding box center [510, 119] width 34 height 11
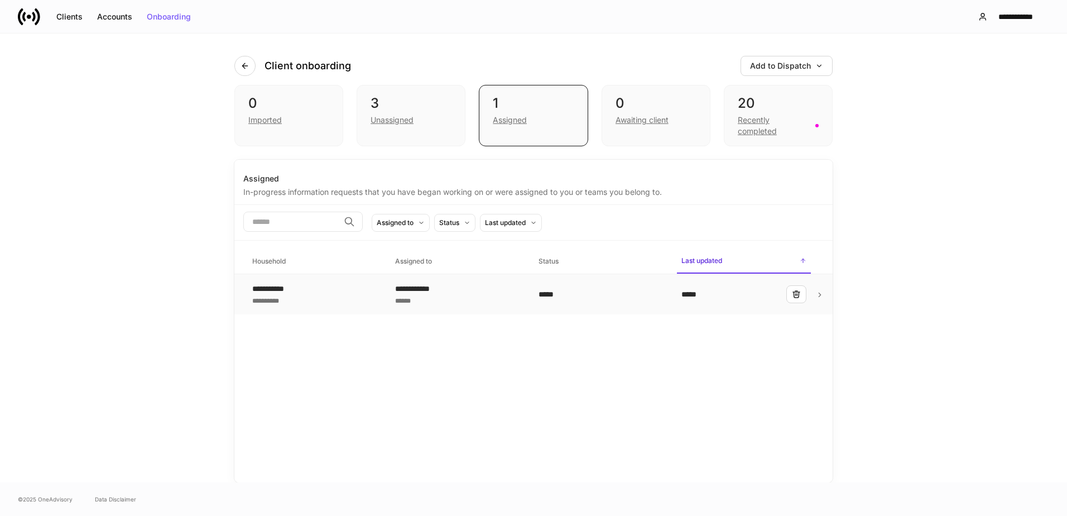
click at [404, 291] on div "**********" at bounding box center [457, 288] width 125 height 11
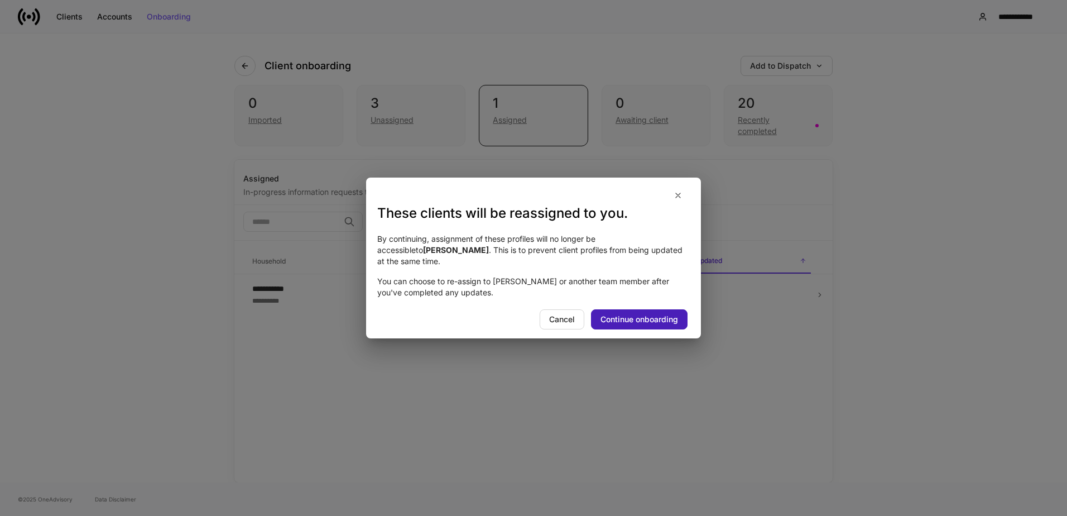
click at [620, 318] on div "Continue onboarding" at bounding box center [640, 319] width 78 height 8
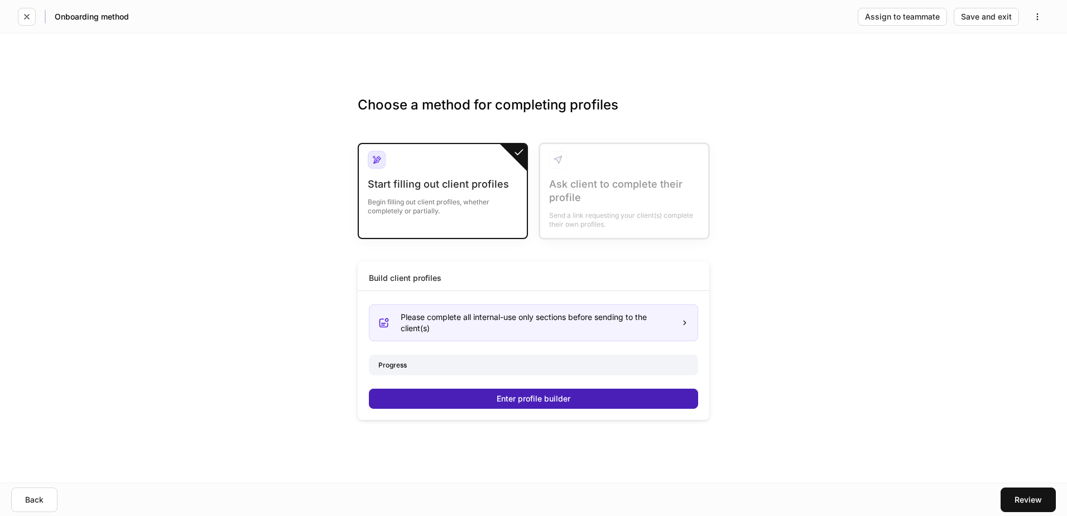
click at [573, 351] on button "Enter profile builder" at bounding box center [533, 399] width 329 height 20
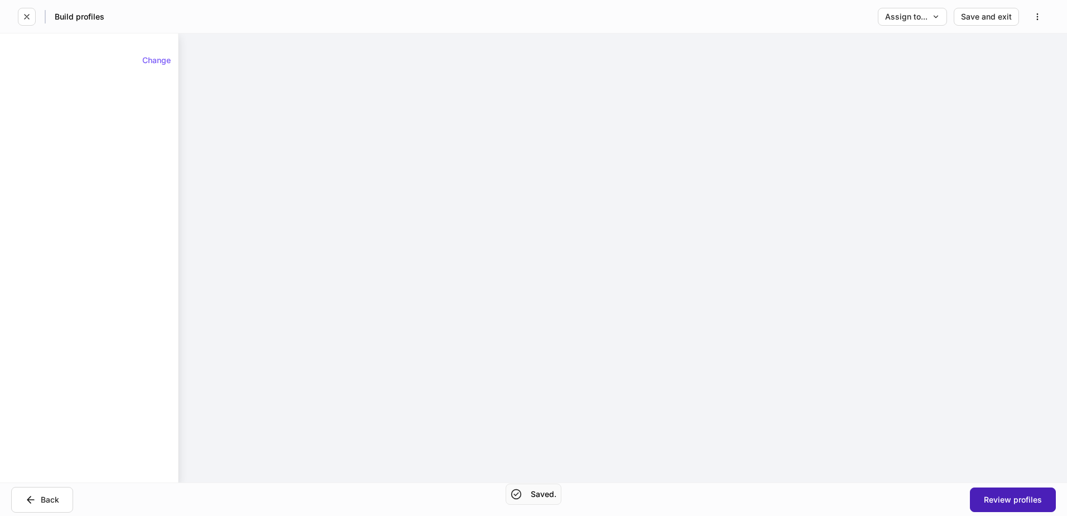
click at [701, 351] on div "Review profiles" at bounding box center [1013, 500] width 58 height 8
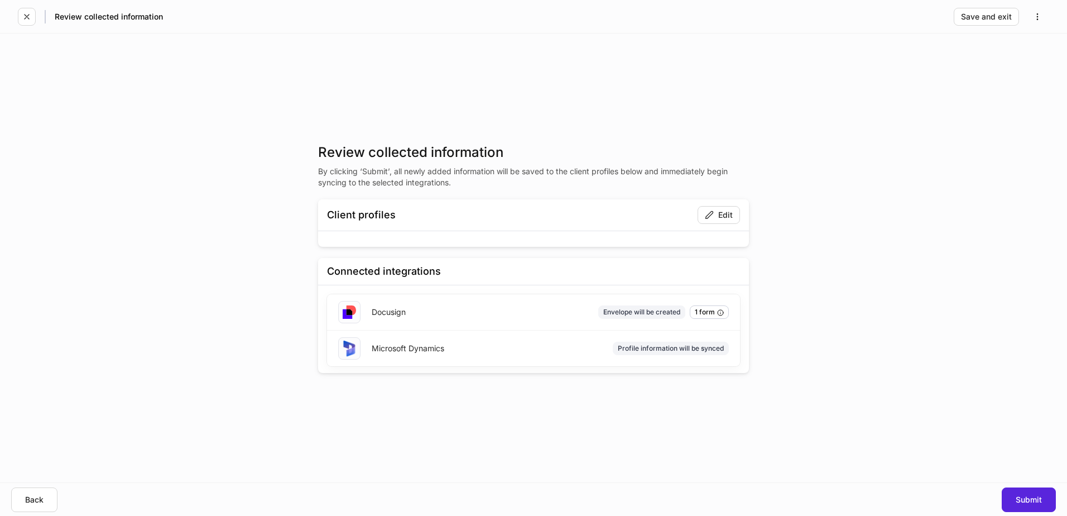
click at [409, 218] on div "Edit" at bounding box center [568, 215] width 344 height 18
click at [701, 351] on div "Submit" at bounding box center [1029, 500] width 26 height 8
